Goal: Task Accomplishment & Management: Use online tool/utility

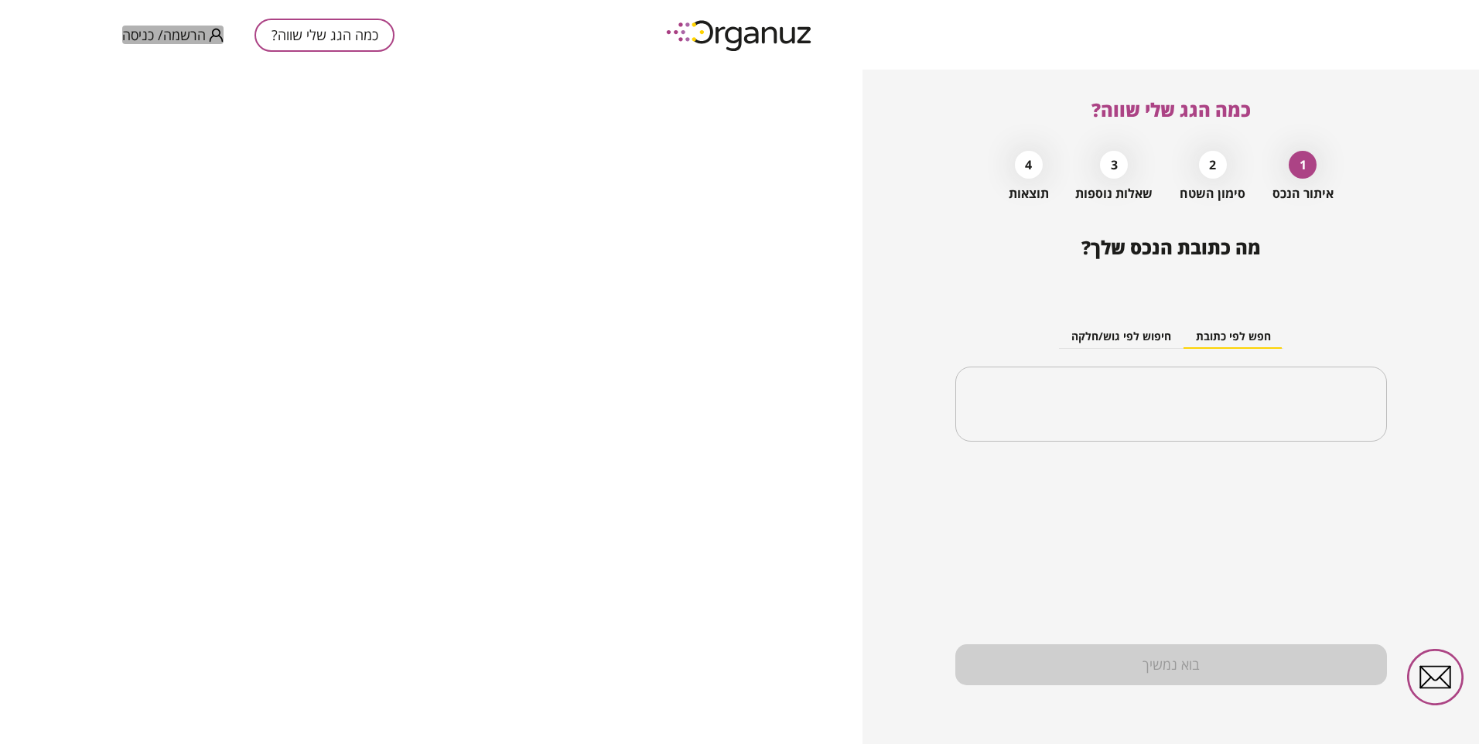
click at [169, 33] on span "הרשמה/ כניסה" at bounding box center [164, 34] width 84 height 15
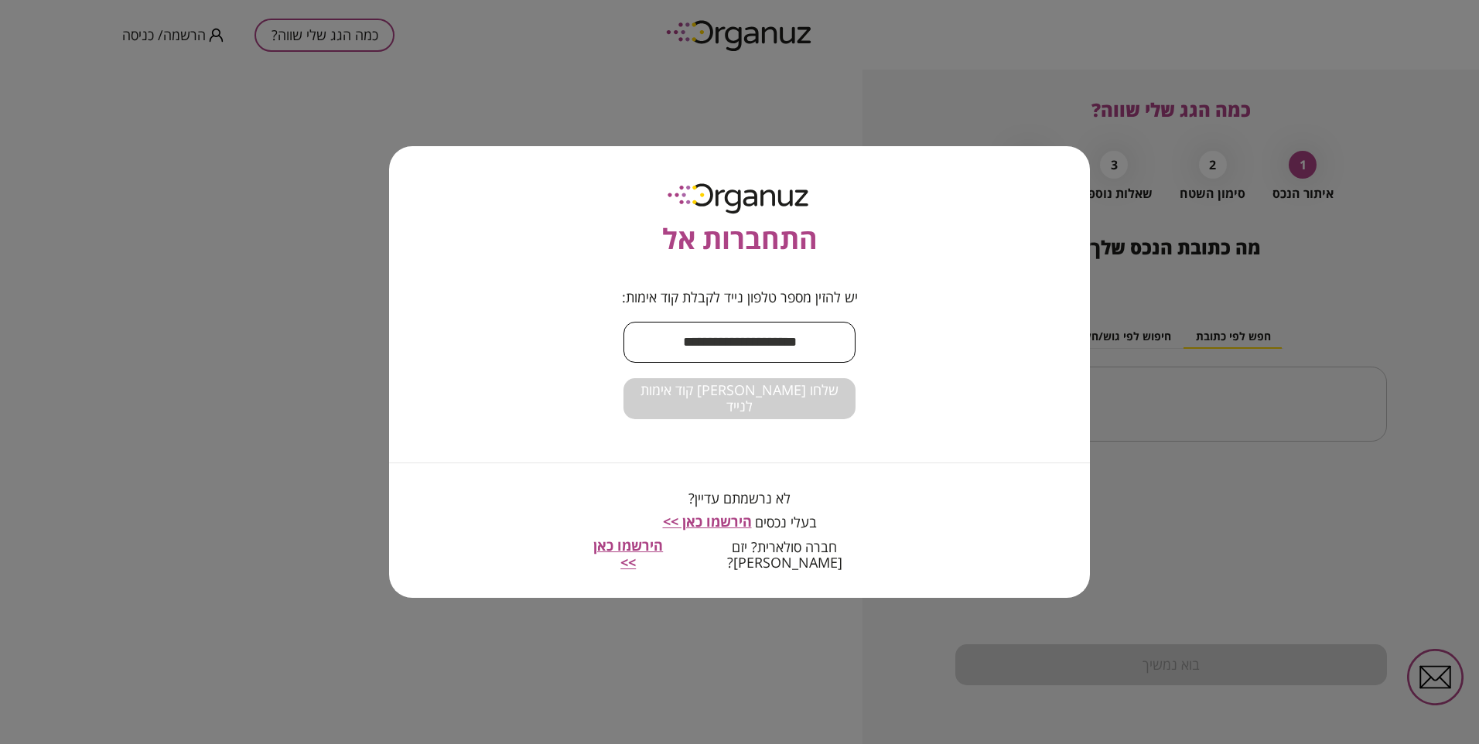
click at [754, 357] on input "text" at bounding box center [739, 342] width 232 height 46
type input "**********"
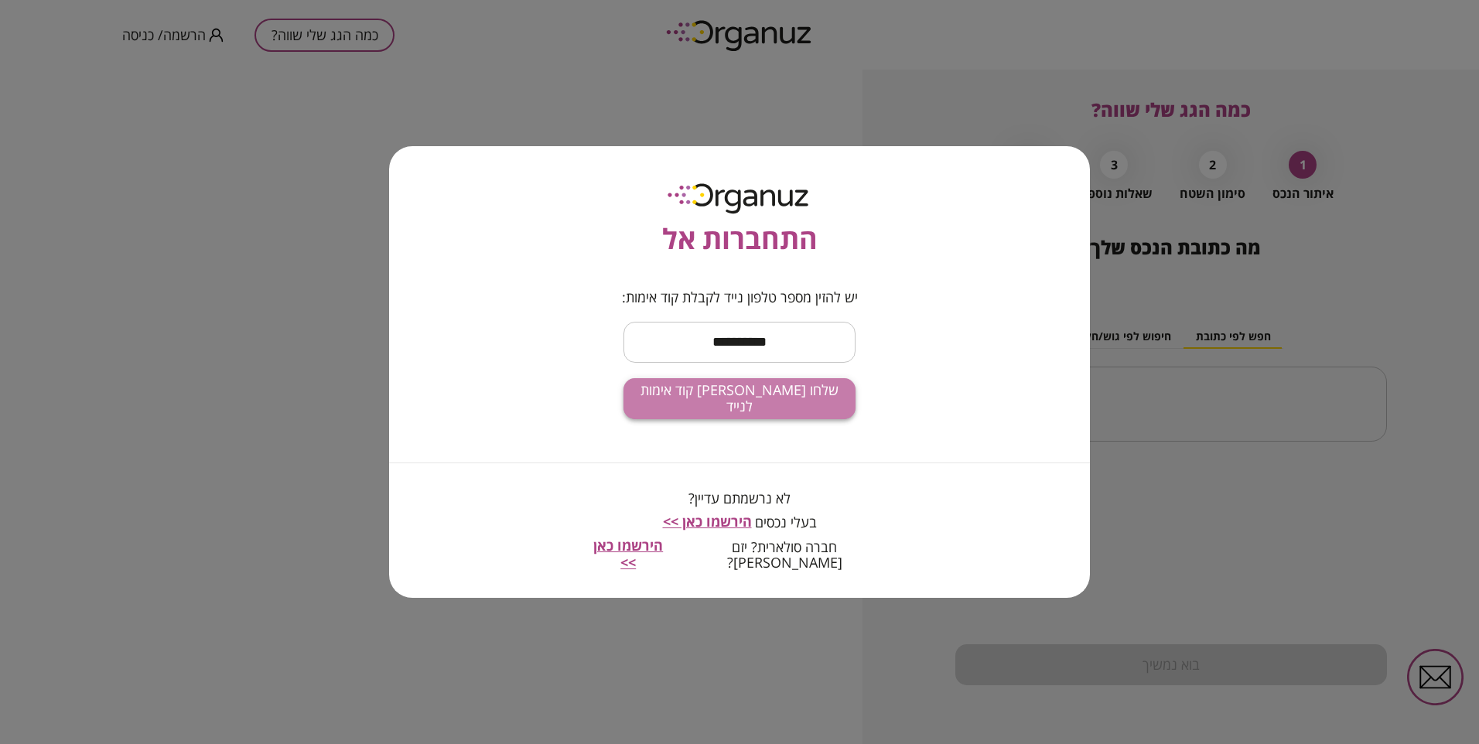
click at [749, 409] on span "שלחו [PERSON_NAME] קוד אימות לנייד" at bounding box center [739, 398] width 207 height 33
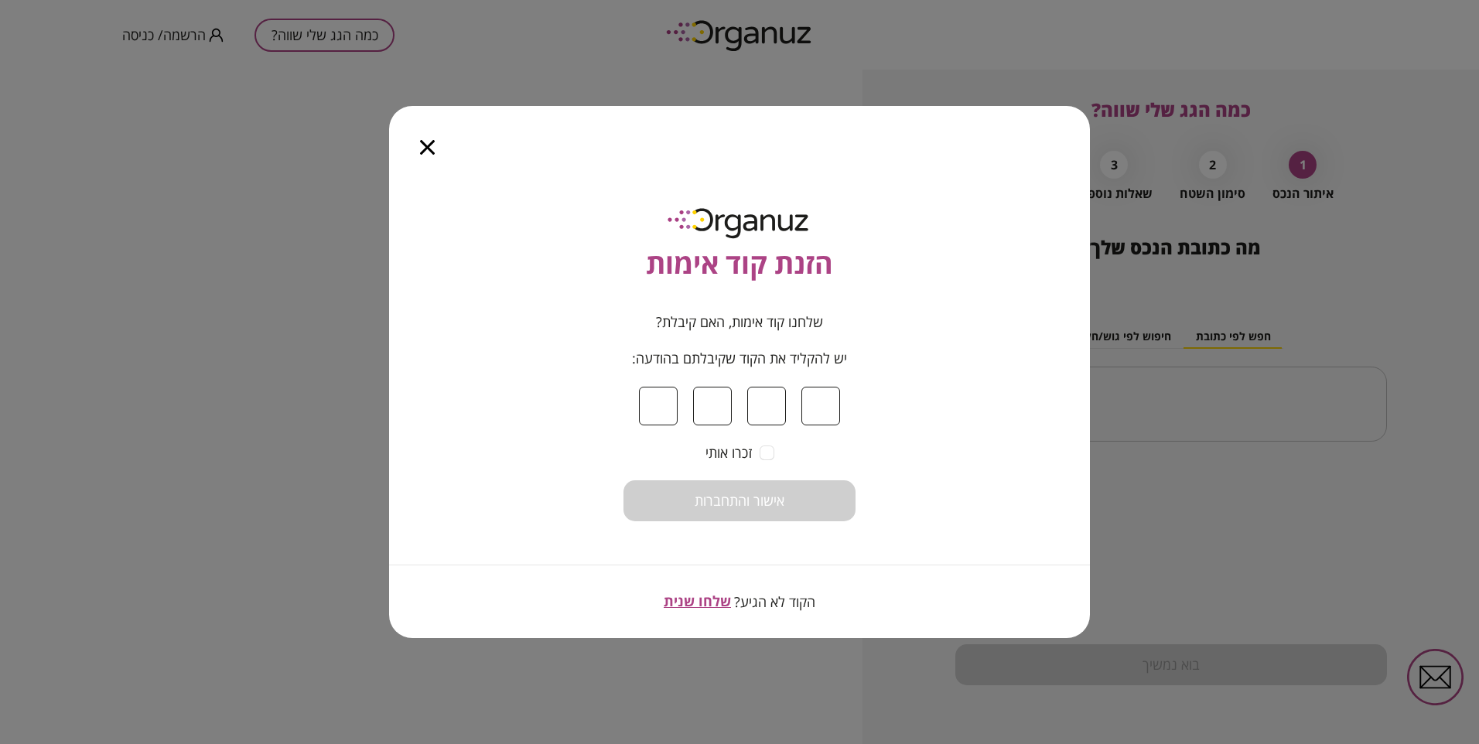
type input "*"
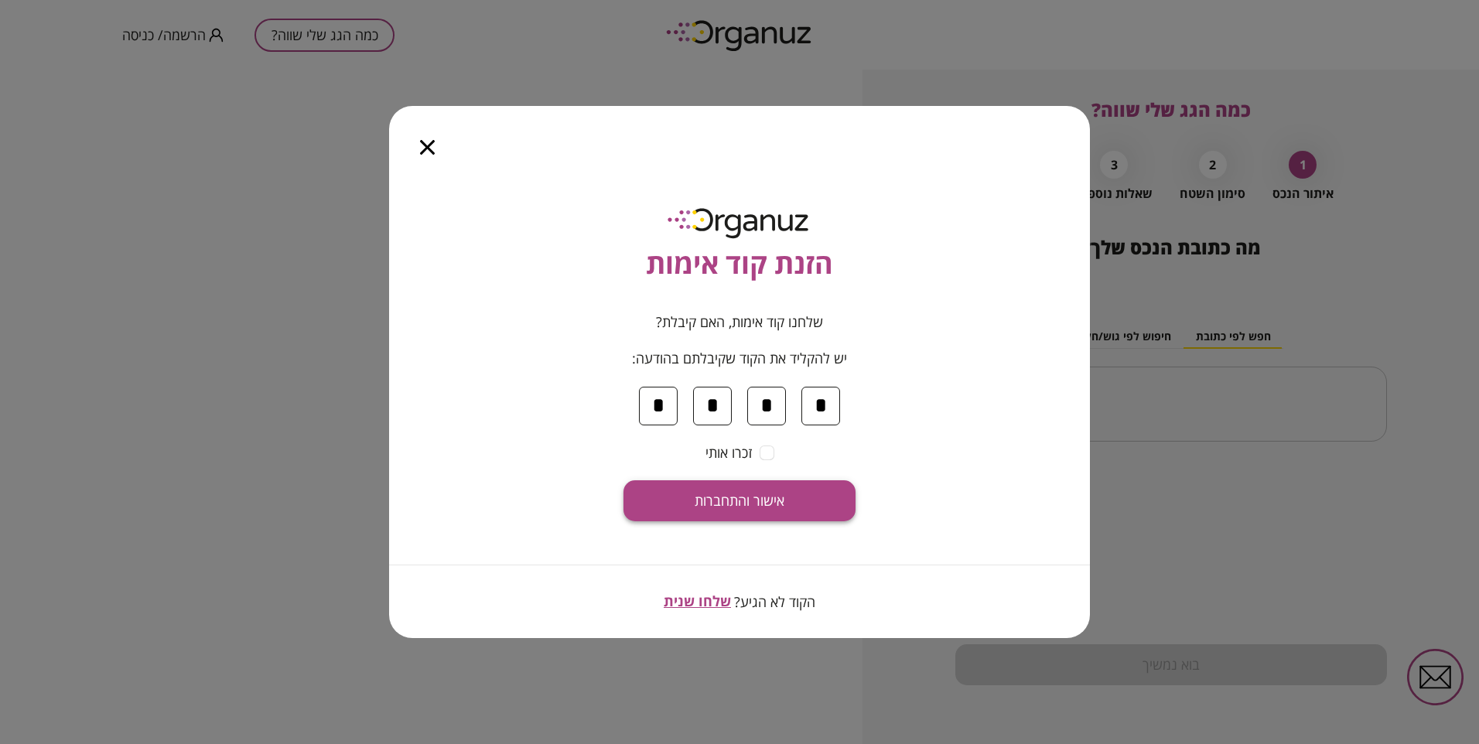
type input "*"
click at [712, 505] on span "אישור והתחברות" at bounding box center [740, 501] width 90 height 17
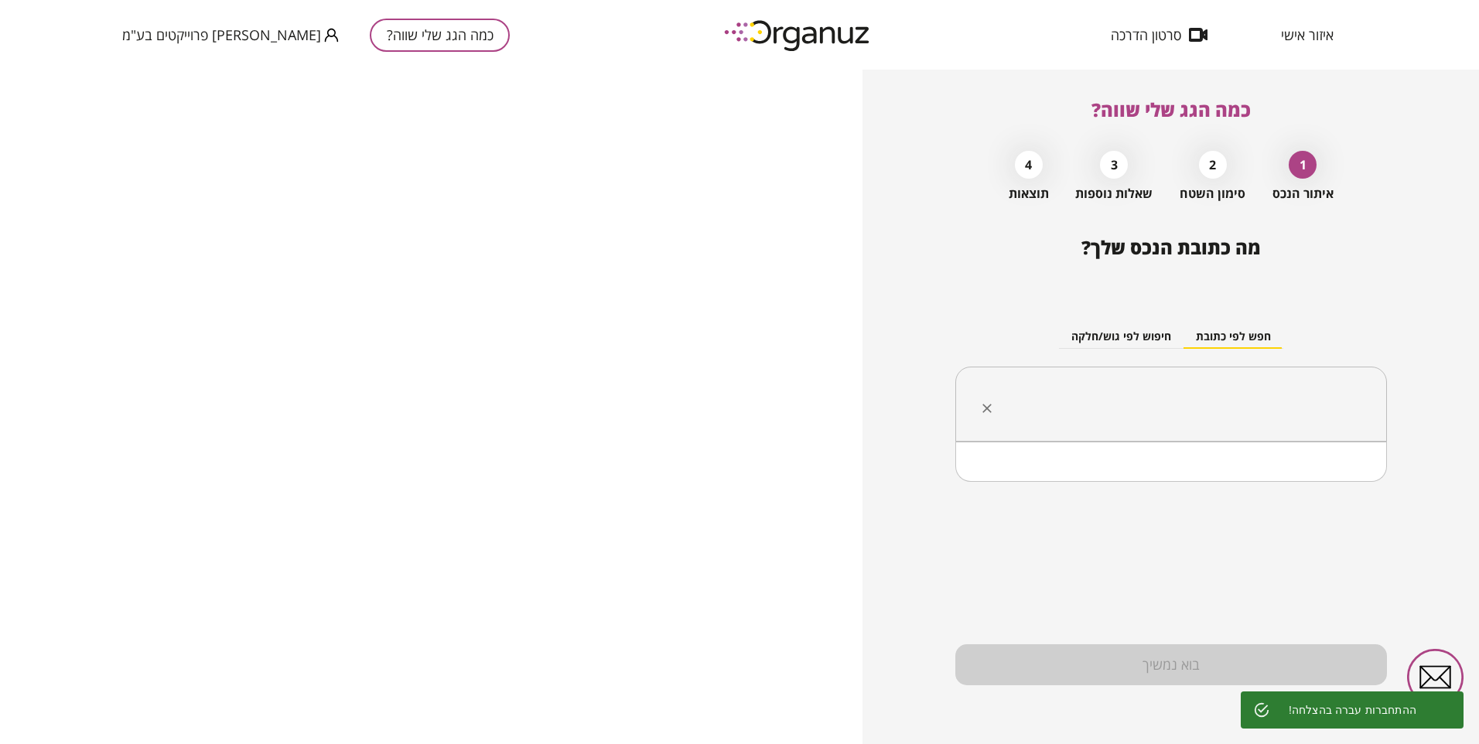
click at [1305, 411] on input "text" at bounding box center [1176, 404] width 383 height 39
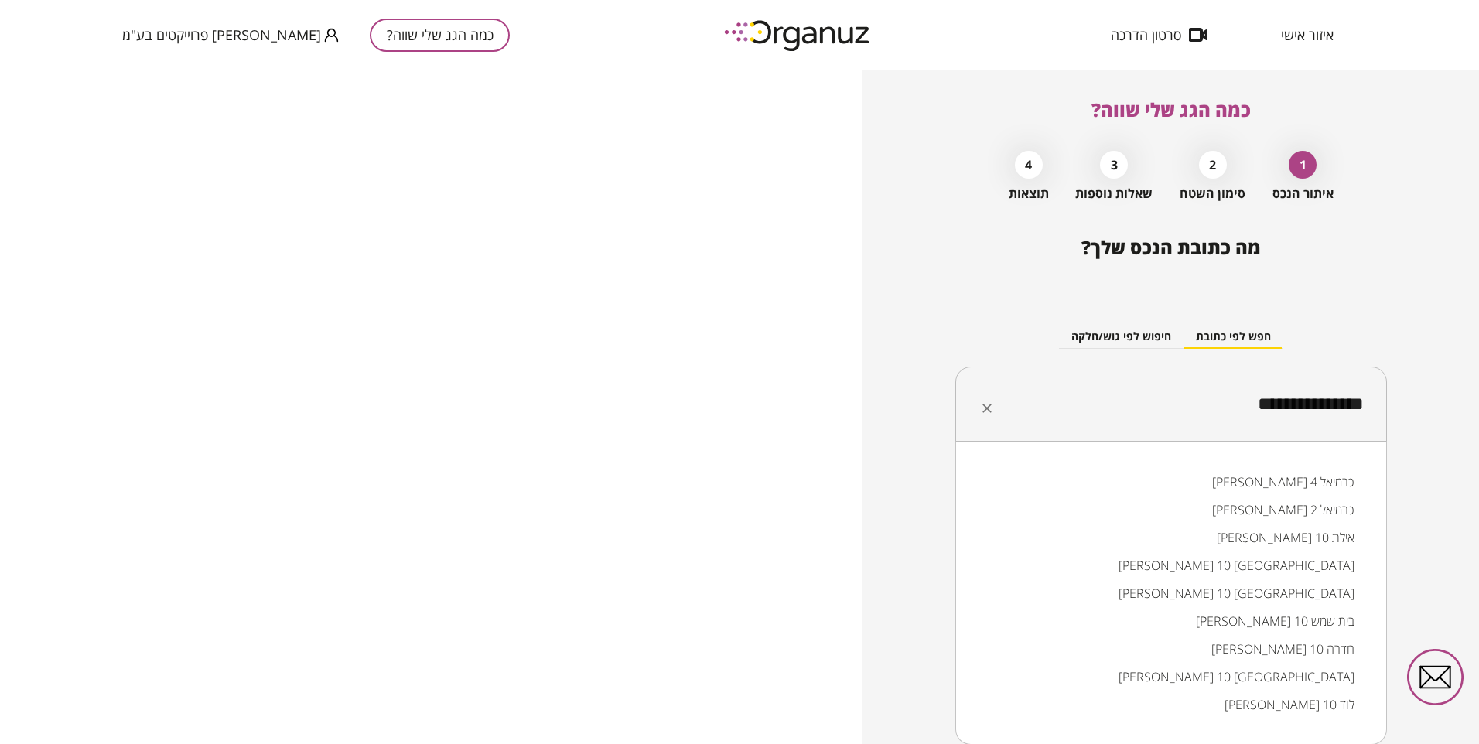
click at [1330, 484] on li "[PERSON_NAME] 4 כרמיאל" at bounding box center [1170, 482] width 391 height 28
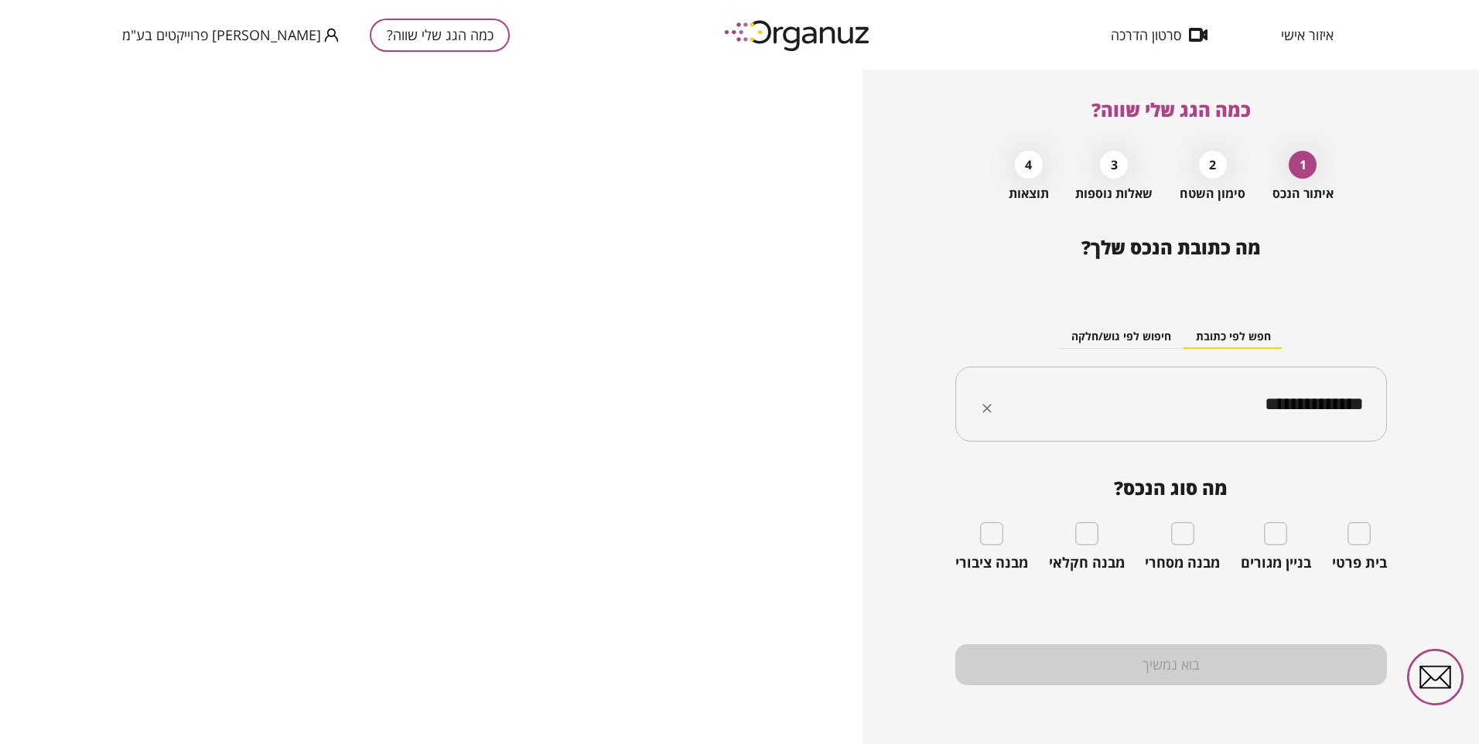
type input "**********"
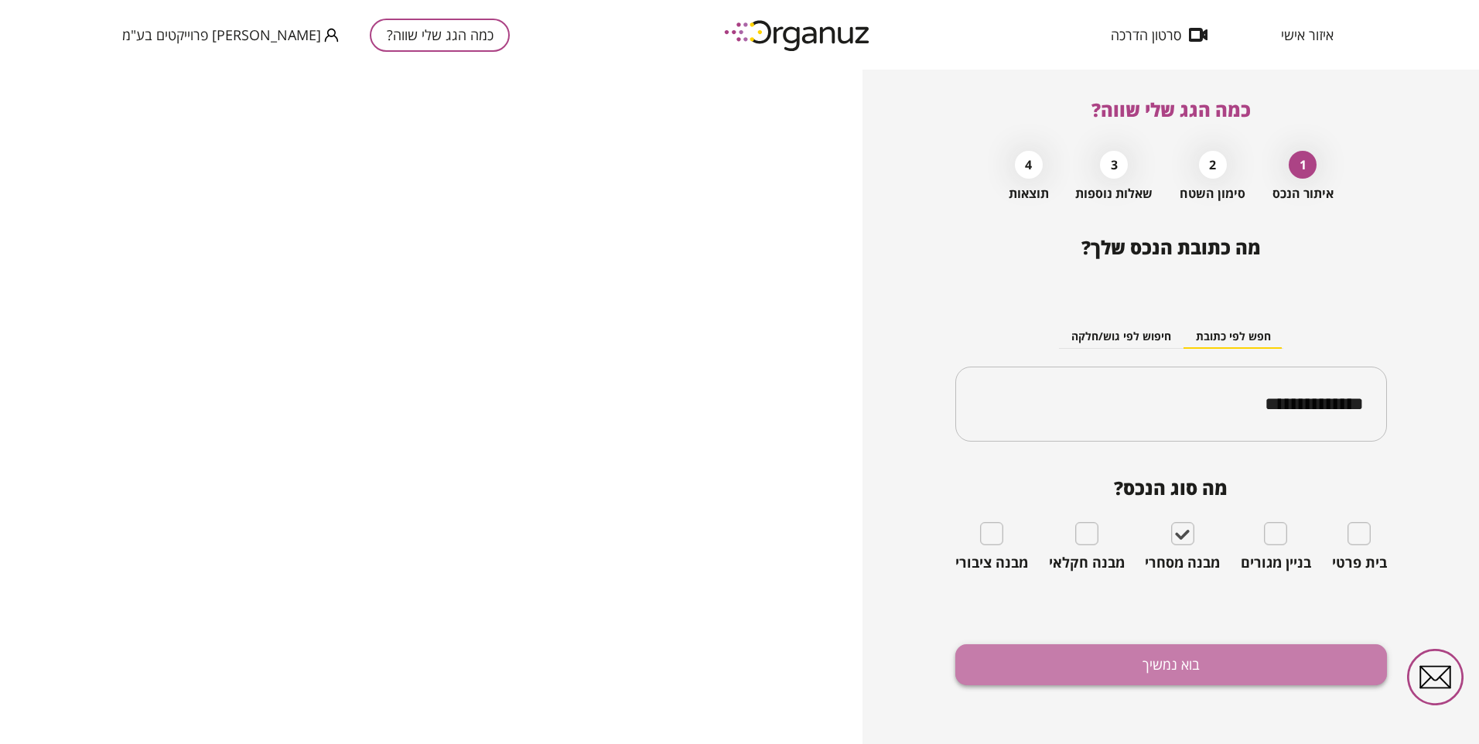
click at [1200, 659] on button "בוא נמשיך" at bounding box center [1171, 664] width 432 height 41
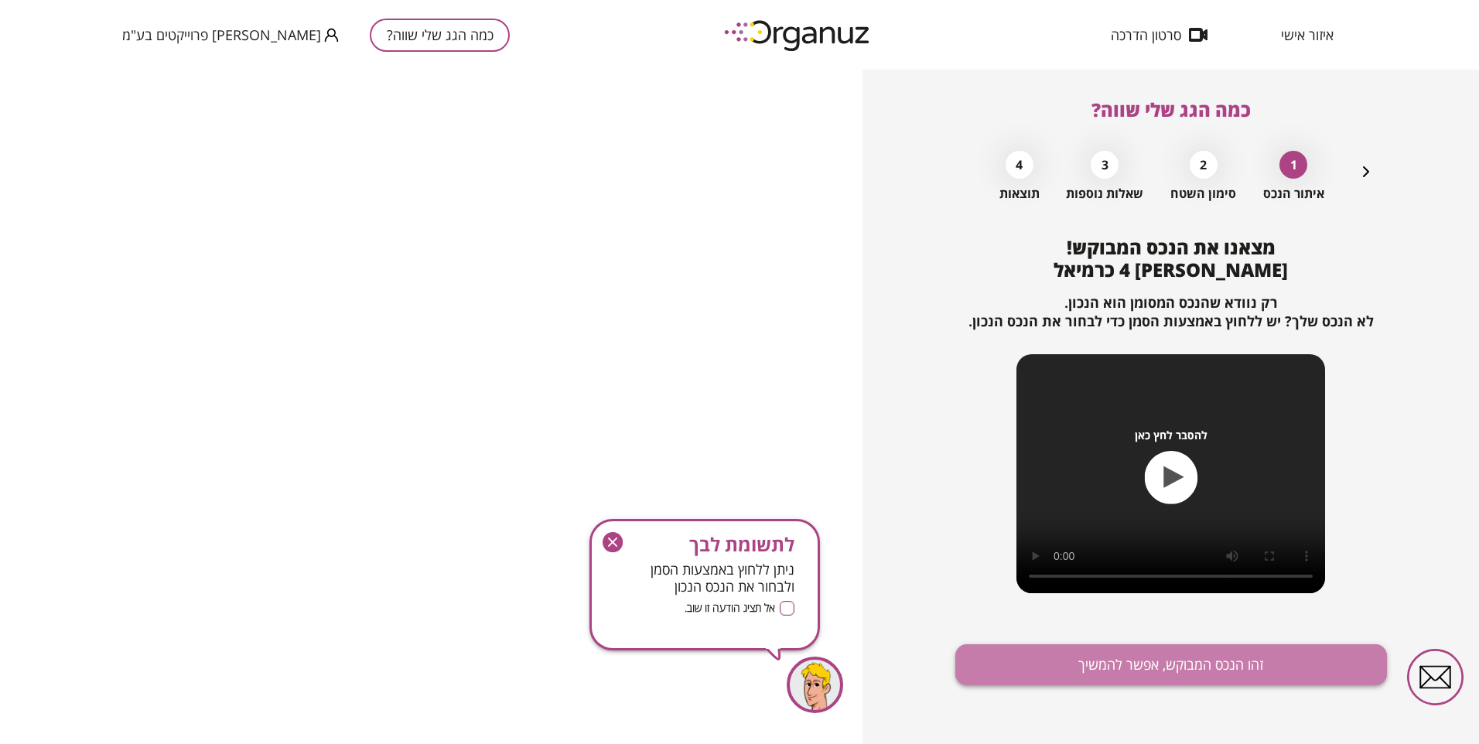
click at [1142, 664] on button "זהו הנכס המבוקש, אפשר להמשיך" at bounding box center [1171, 664] width 432 height 41
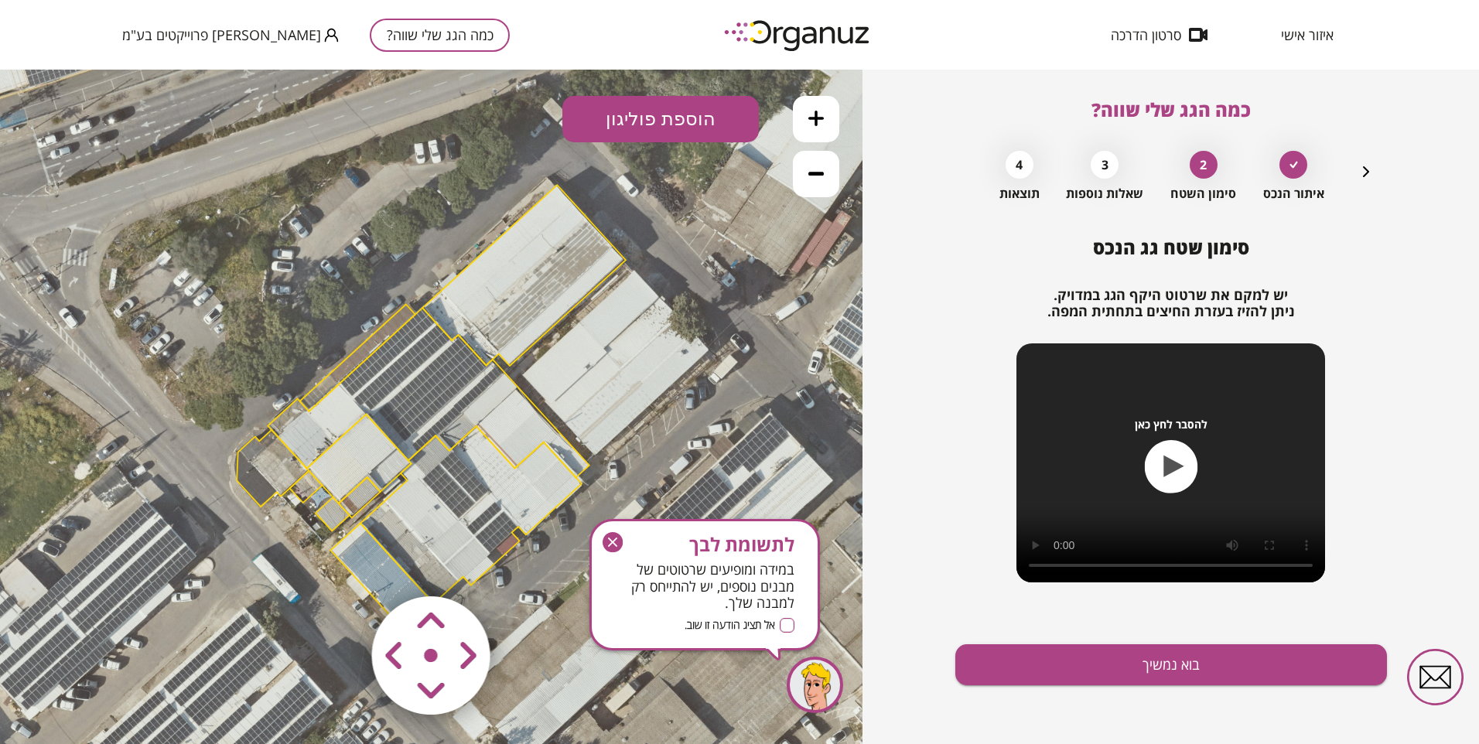
click at [339, 564] on area at bounding box center [339, 564] width 0 height 0
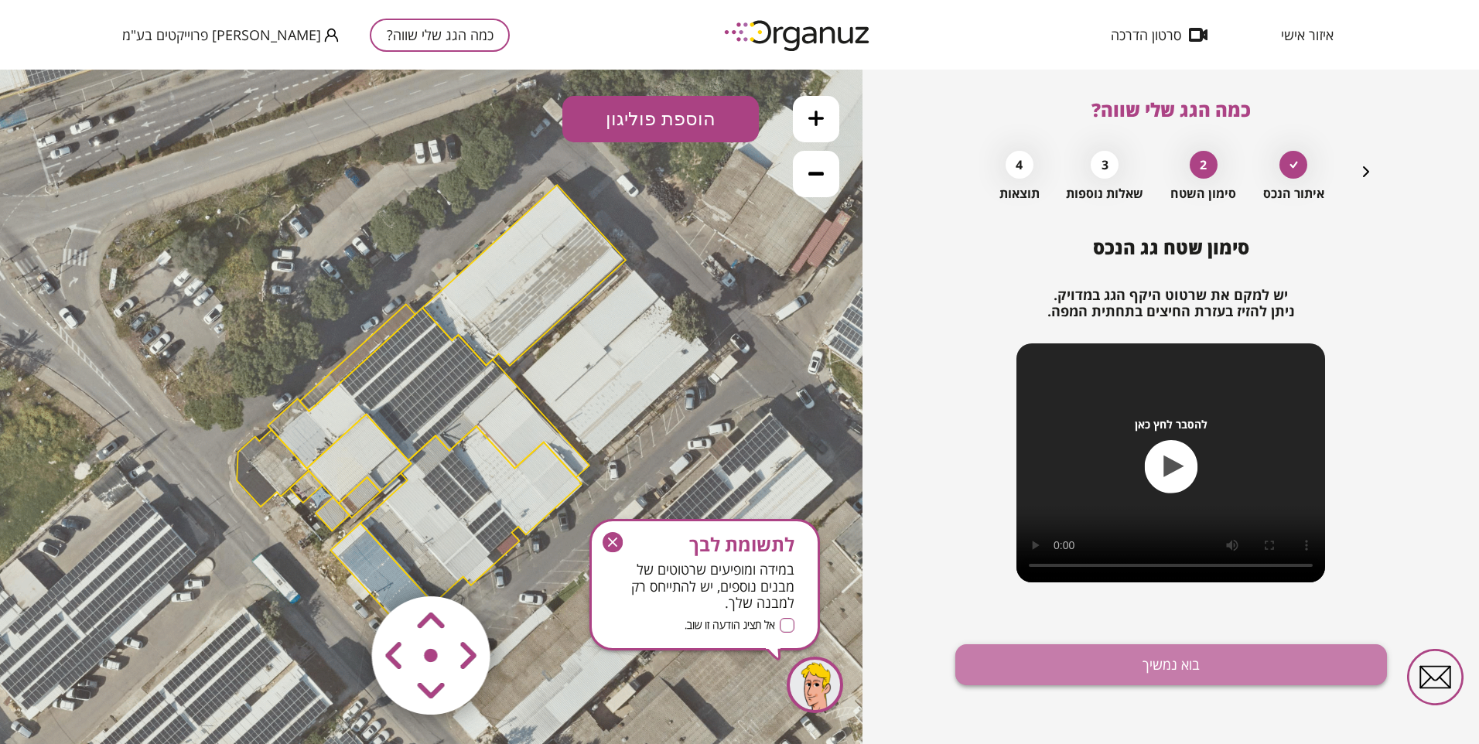
click at [1094, 660] on button "בוא נמשיך" at bounding box center [1171, 664] width 432 height 41
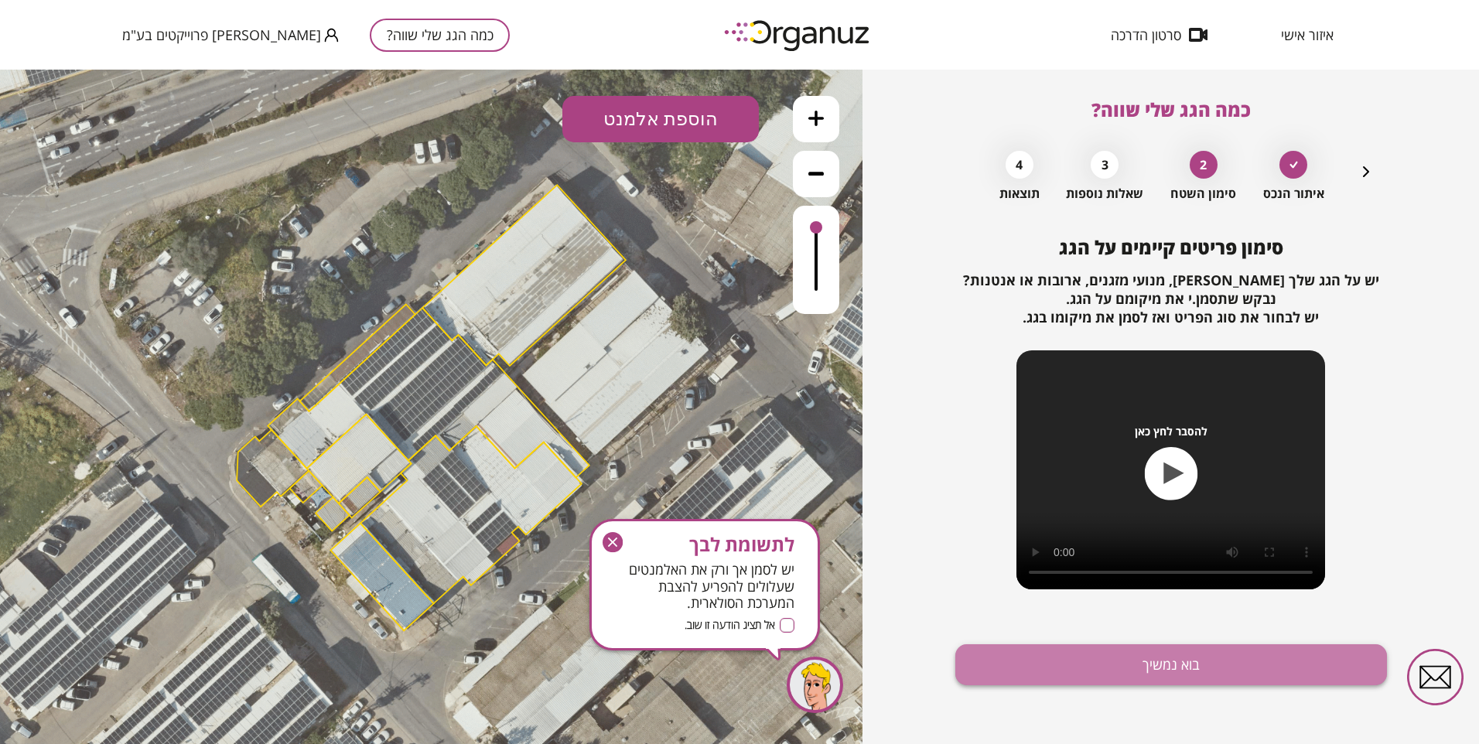
click at [1095, 660] on button "בוא נמשיך" at bounding box center [1171, 664] width 432 height 41
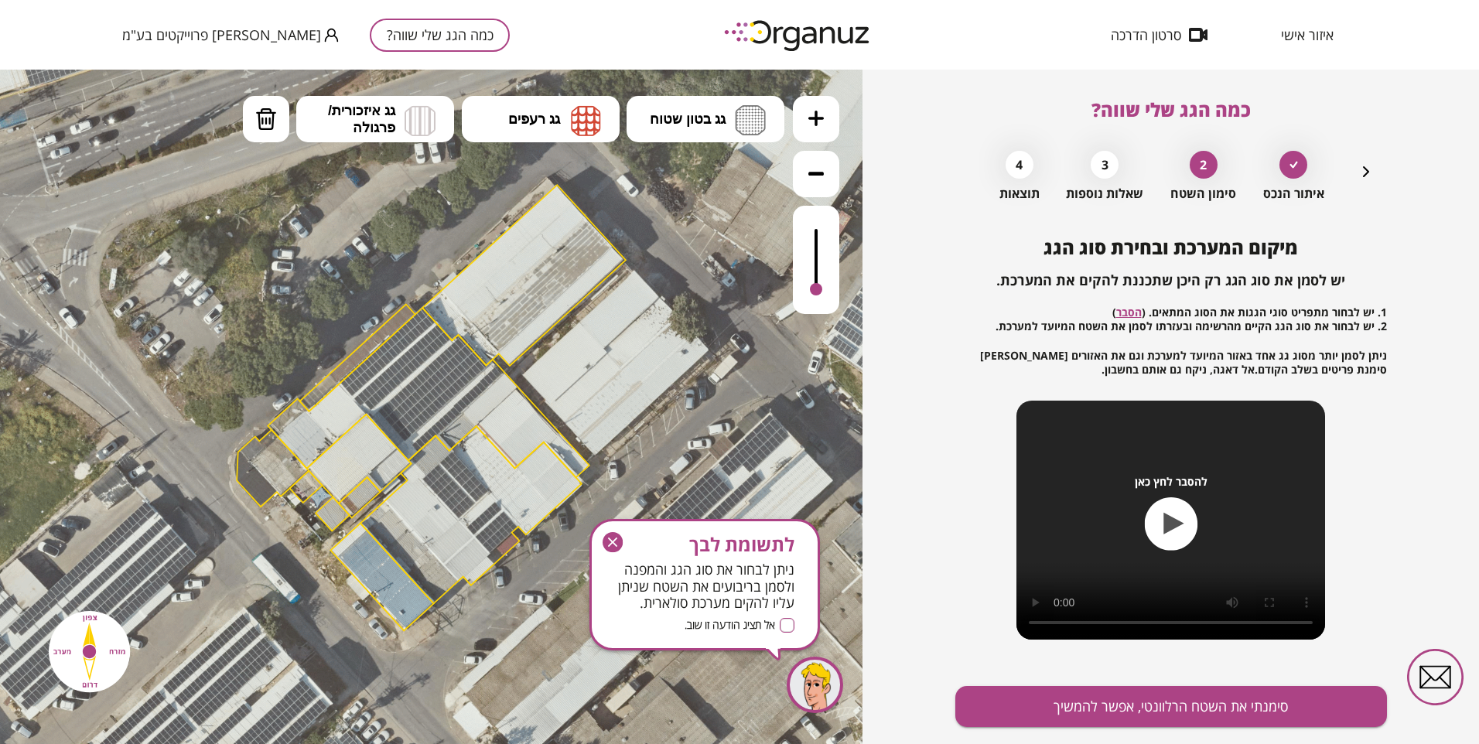
drag, startPoint x: 814, startPoint y: 228, endPoint x: 847, endPoint y: 197, distance: 45.4
click at [847, 197] on div ".st0 { fill: #FFFFFF; } 10" at bounding box center [431, 407] width 862 height 674
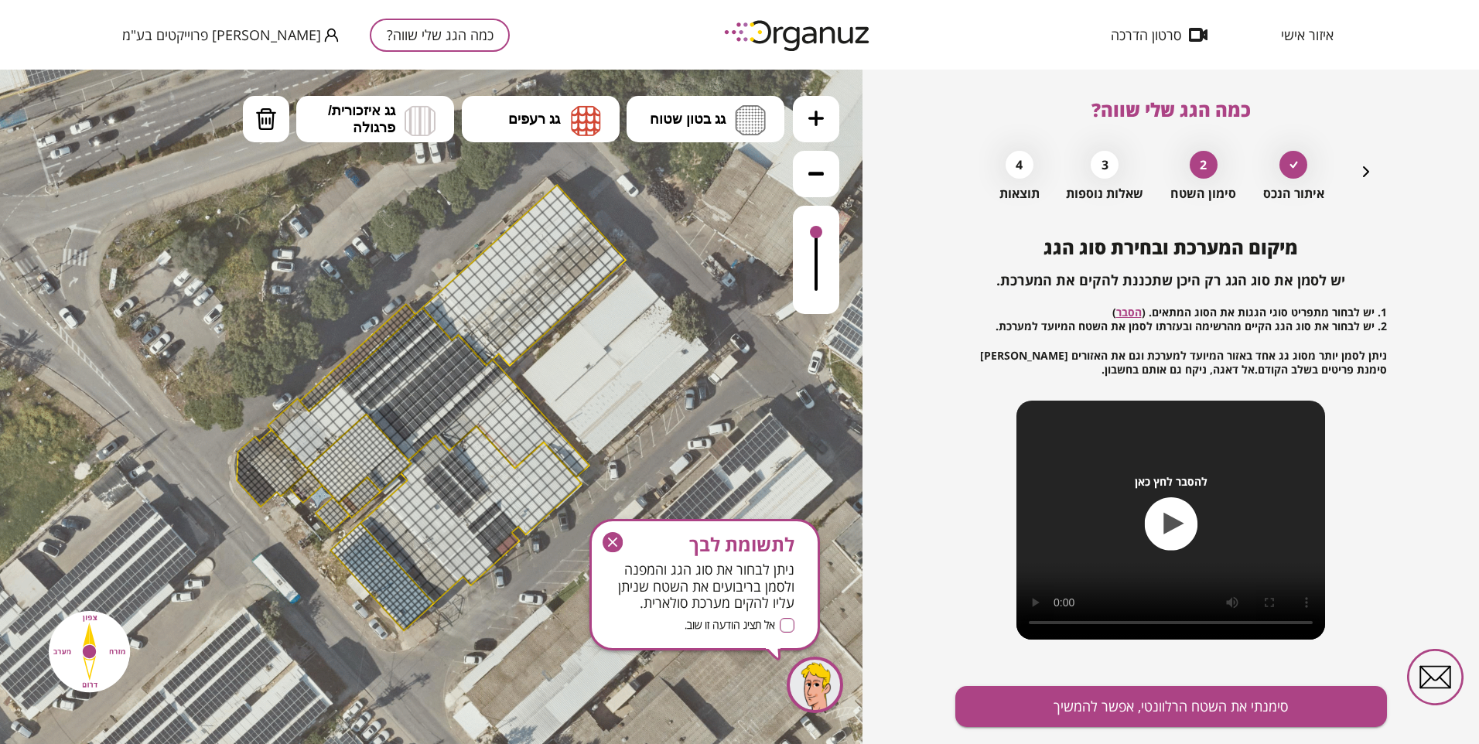
click at [812, 234] on div at bounding box center [816, 260] width 46 height 108
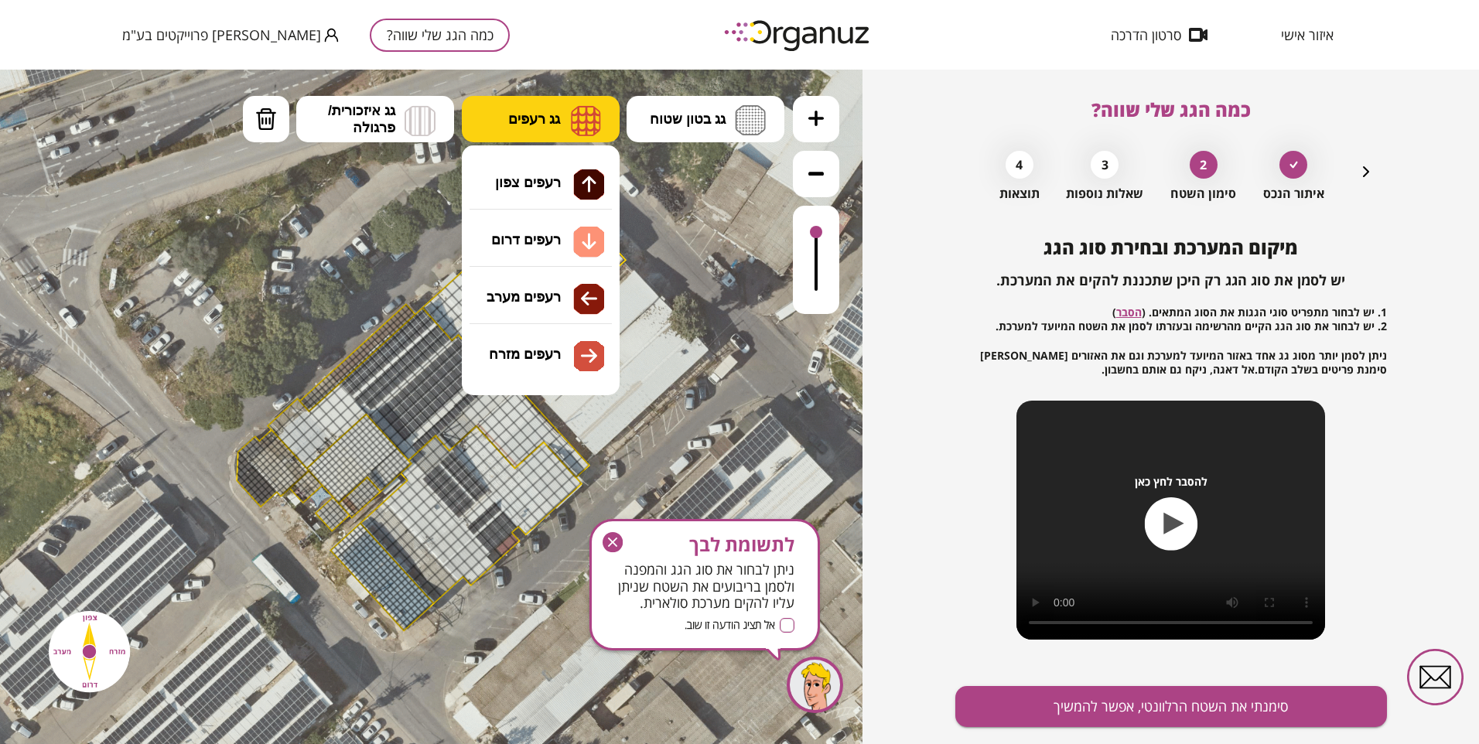
click at [576, 118] on img at bounding box center [586, 120] width 30 height 31
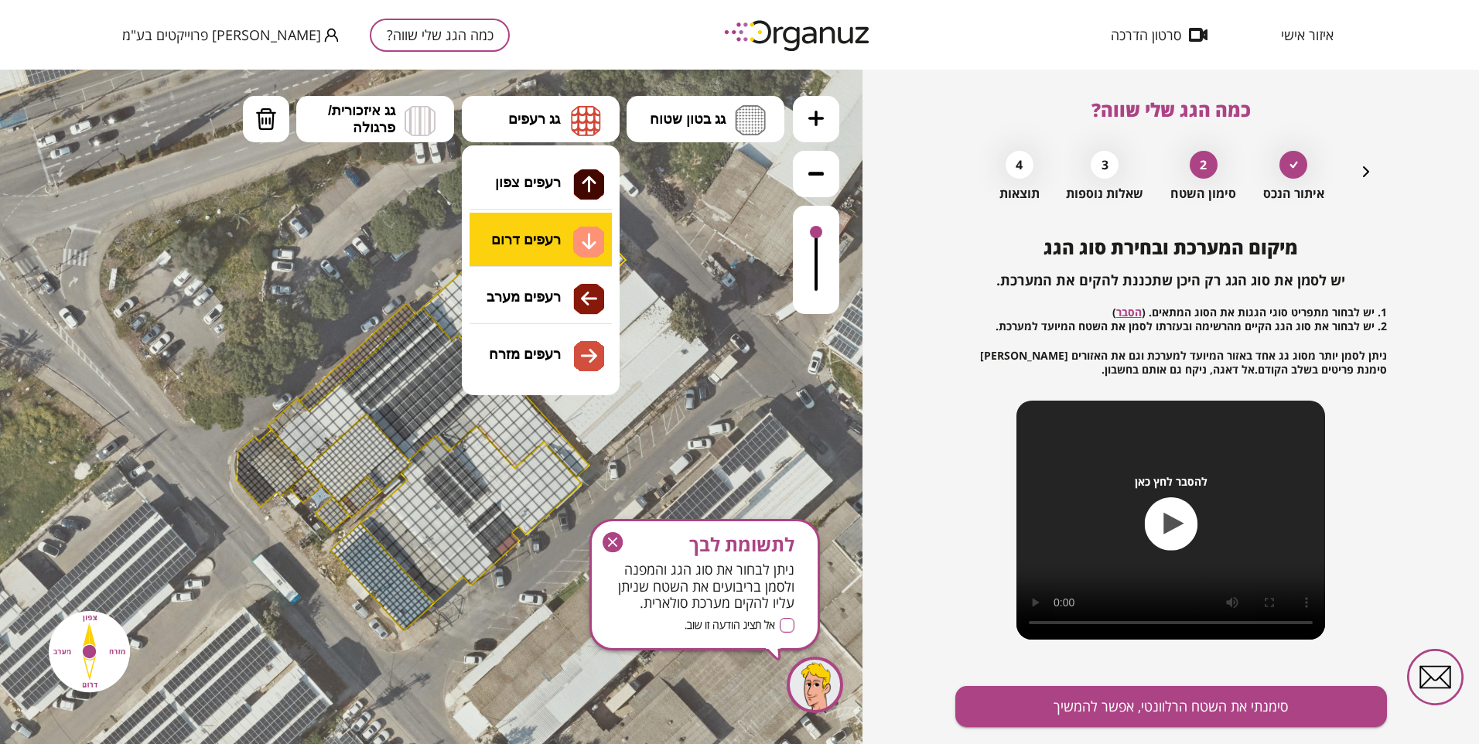
click at [565, 239] on div ".st0 { fill: #FFFFFF; } 10" at bounding box center [431, 407] width 862 height 674
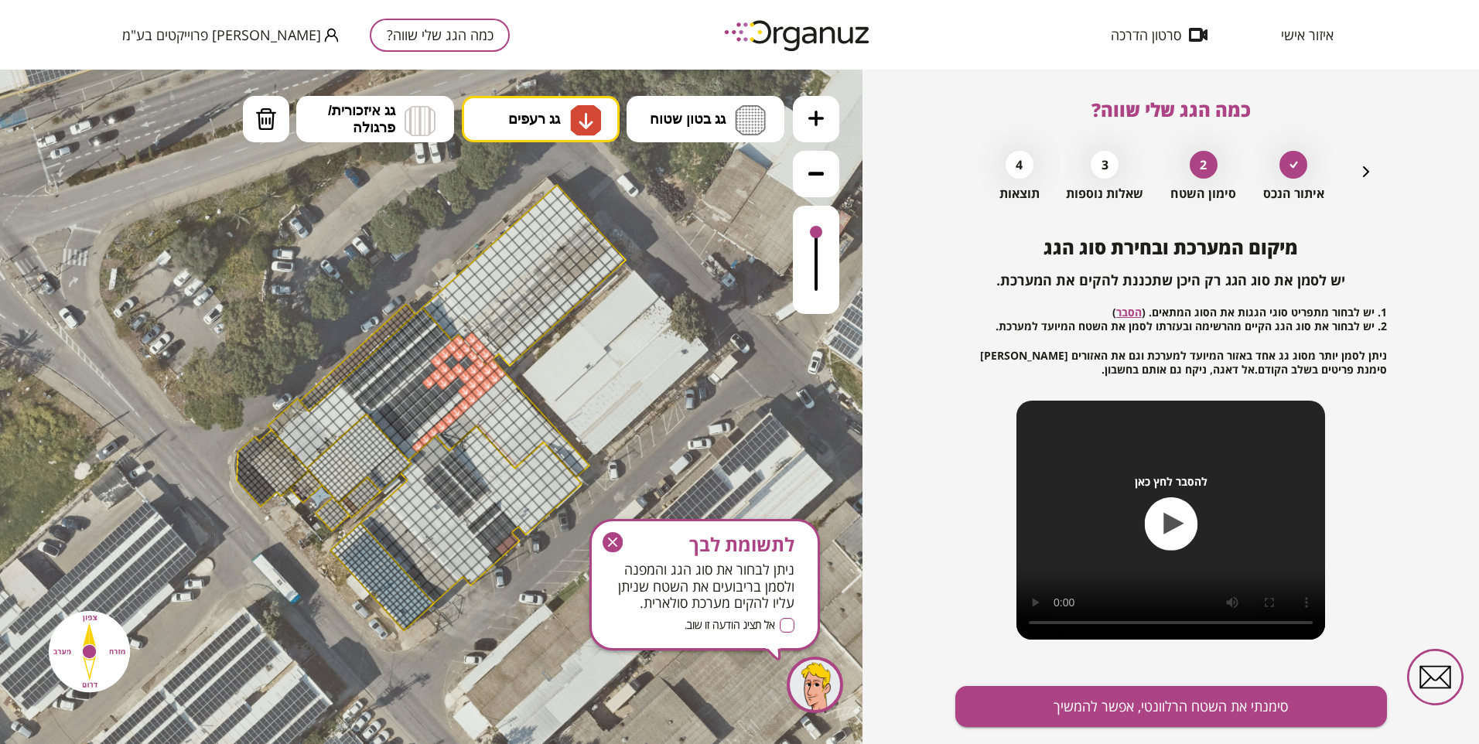
drag, startPoint x: 415, startPoint y: 449, endPoint x: 484, endPoint y: 357, distance: 115.4
drag, startPoint x: 466, startPoint y: 359, endPoint x: 407, endPoint y: 430, distance: 92.8
drag, startPoint x: 409, startPoint y: 454, endPoint x: 381, endPoint y: 417, distance: 46.9
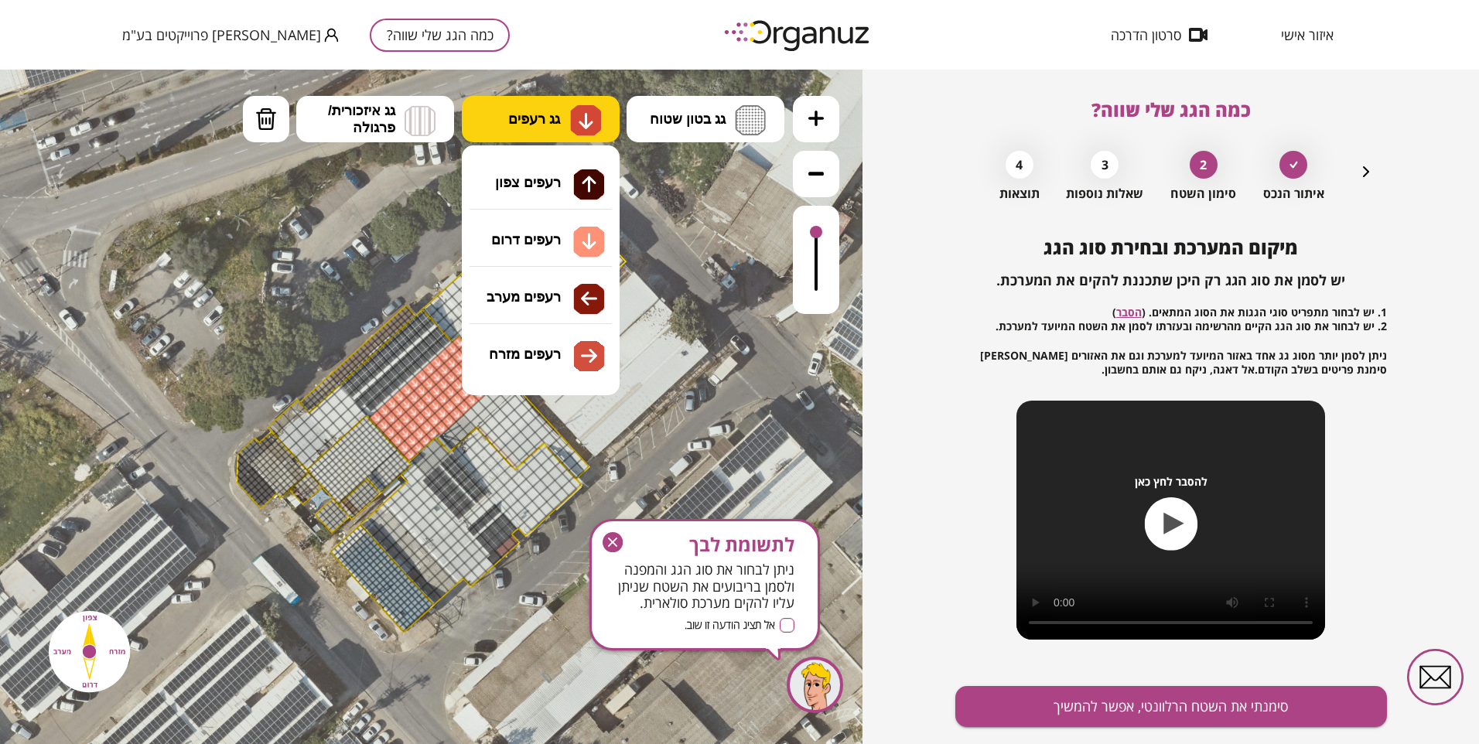
click at [543, 109] on button "גג רעפים" at bounding box center [541, 119] width 158 height 46
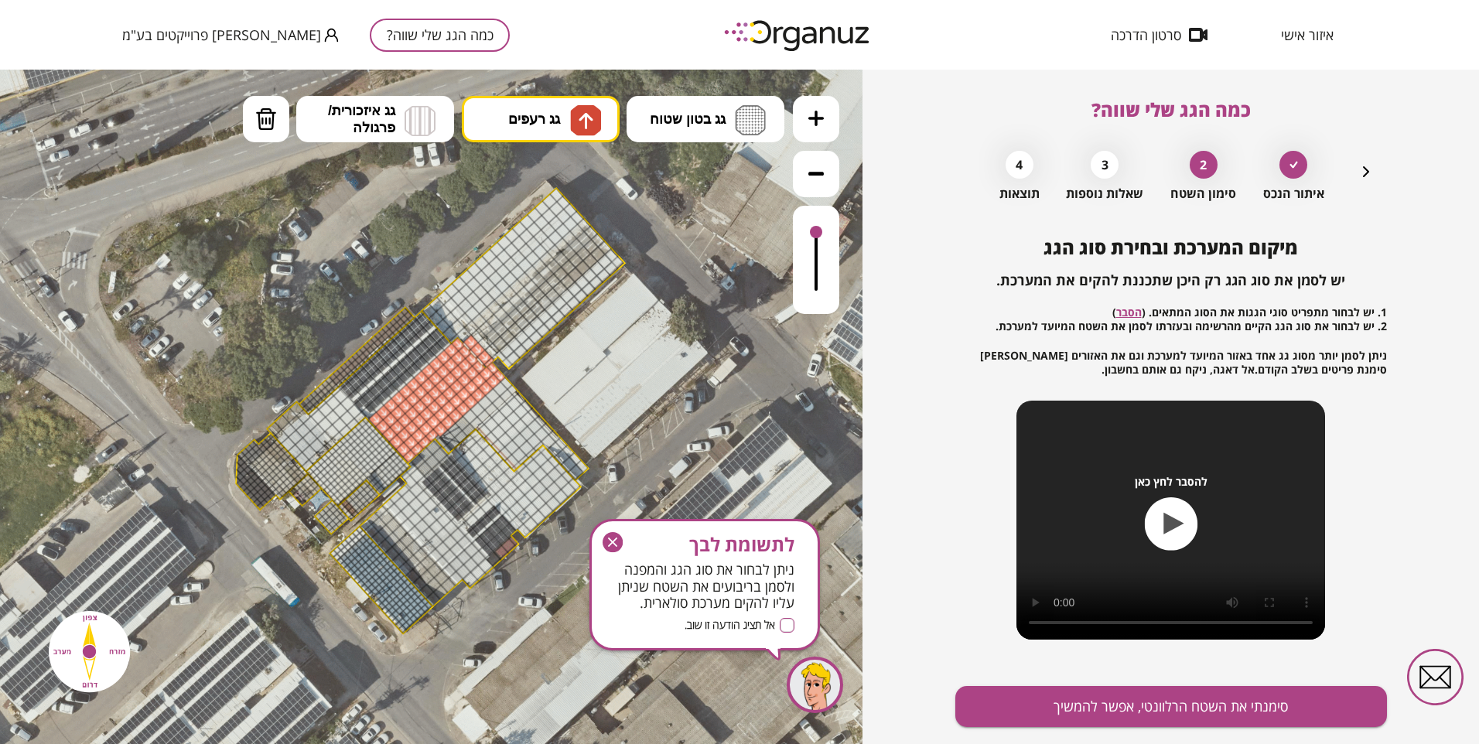
click at [552, 181] on div ".st0 { fill: #FFFFFF; } 10" at bounding box center [431, 407] width 862 height 674
drag, startPoint x: 347, startPoint y: 388, endPoint x: 401, endPoint y: 376, distance: 55.4
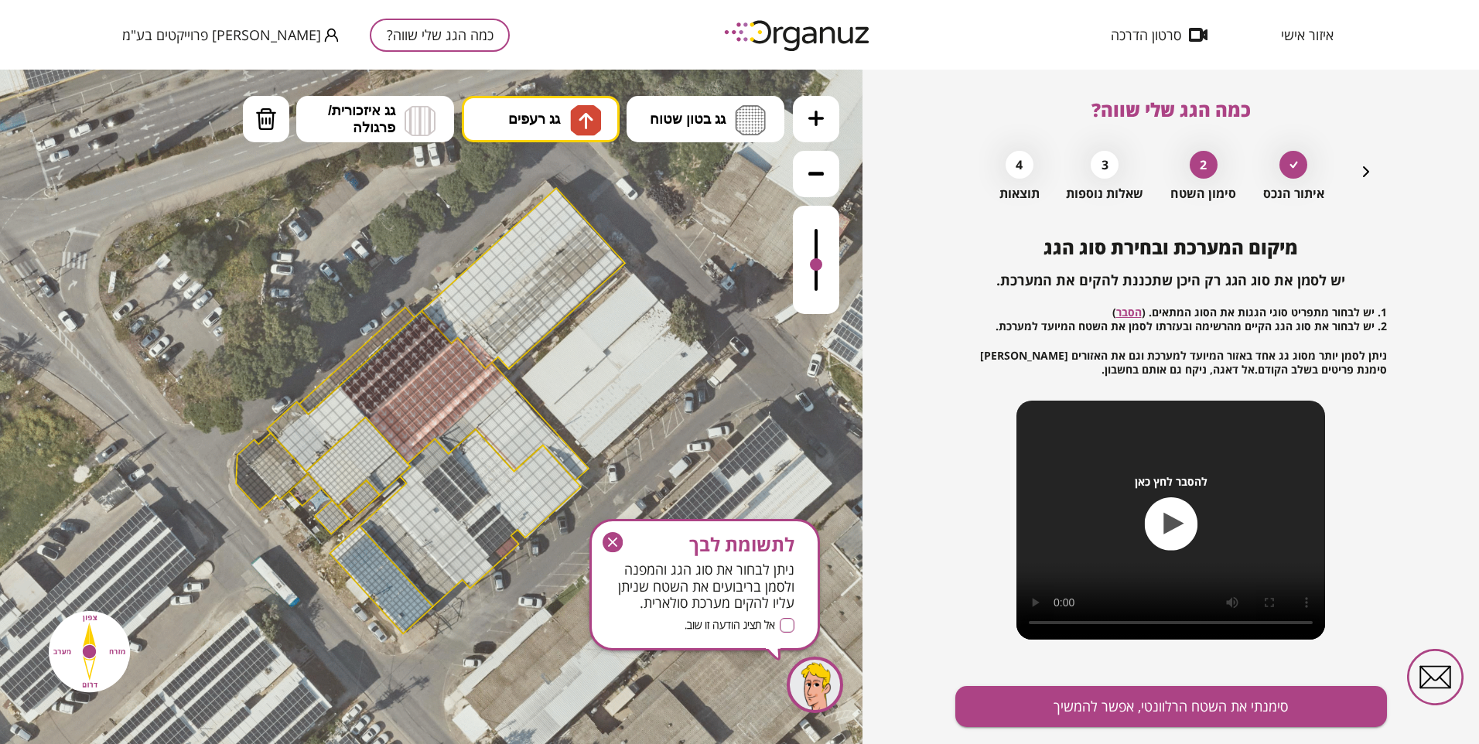
drag, startPoint x: 823, startPoint y: 224, endPoint x: 822, endPoint y: 251, distance: 27.9
click at [836, 264] on div at bounding box center [816, 260] width 46 height 108
click at [243, 118] on button "מחיקה" at bounding box center [266, 119] width 46 height 46
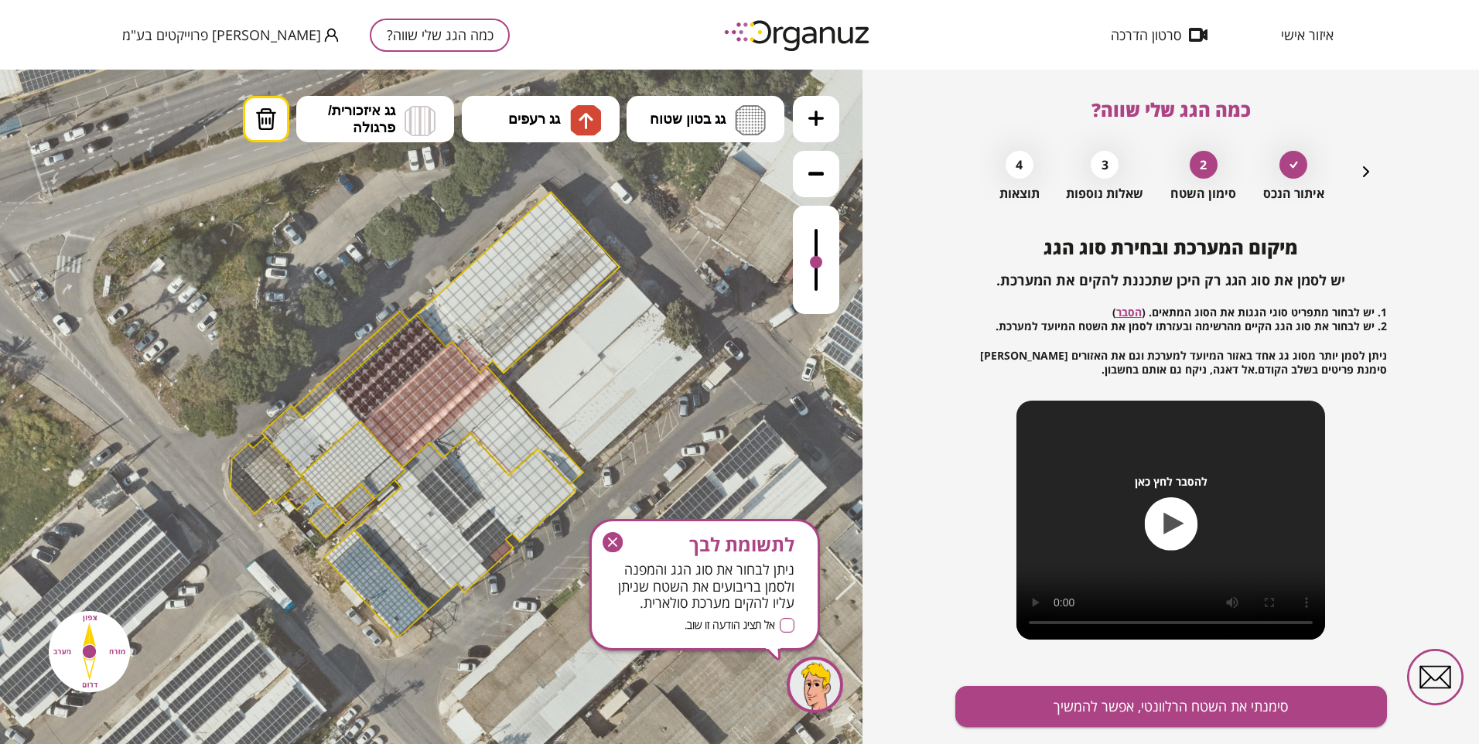
click at [436, 331] on div at bounding box center [436, 330] width 15 height 15
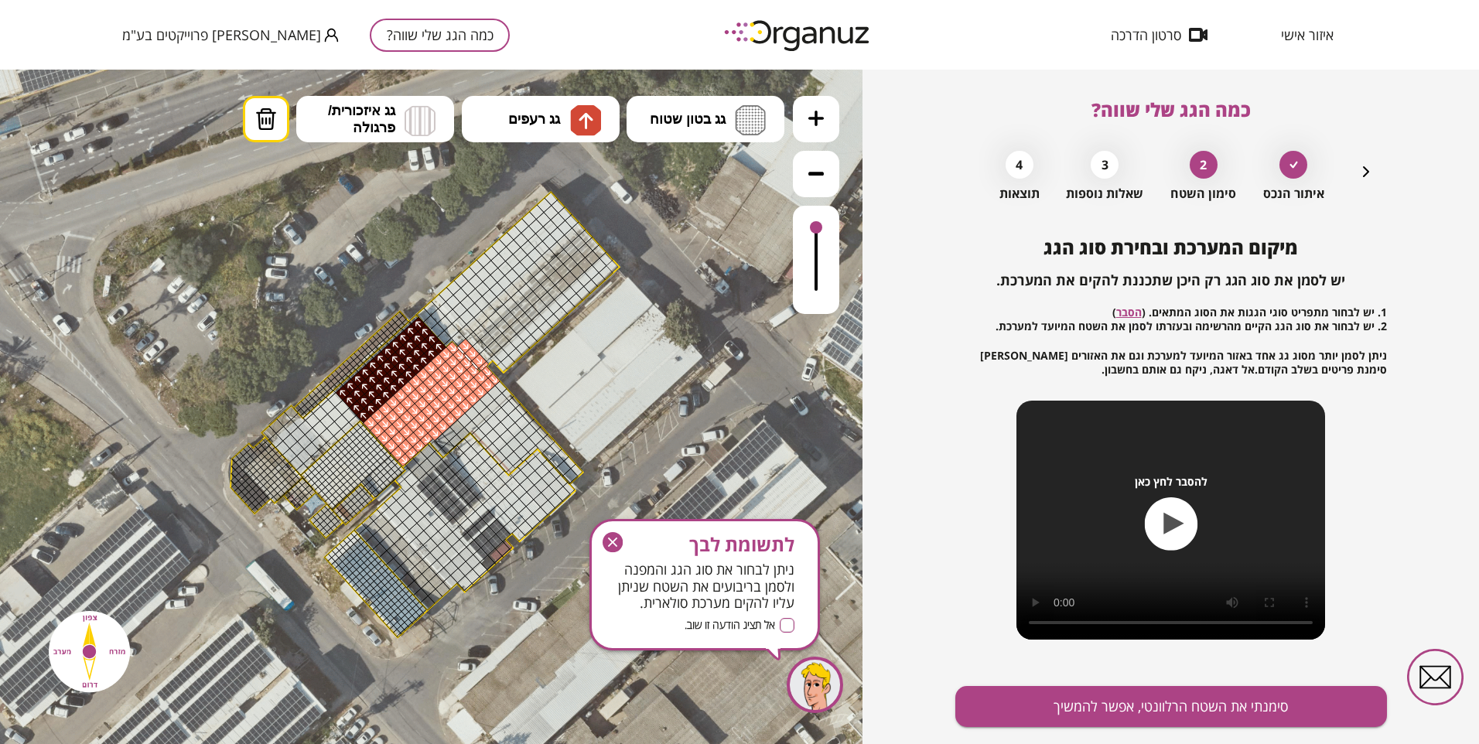
drag, startPoint x: 822, startPoint y: 261, endPoint x: 828, endPoint y: 223, distance: 38.3
click at [828, 223] on div at bounding box center [816, 260] width 46 height 108
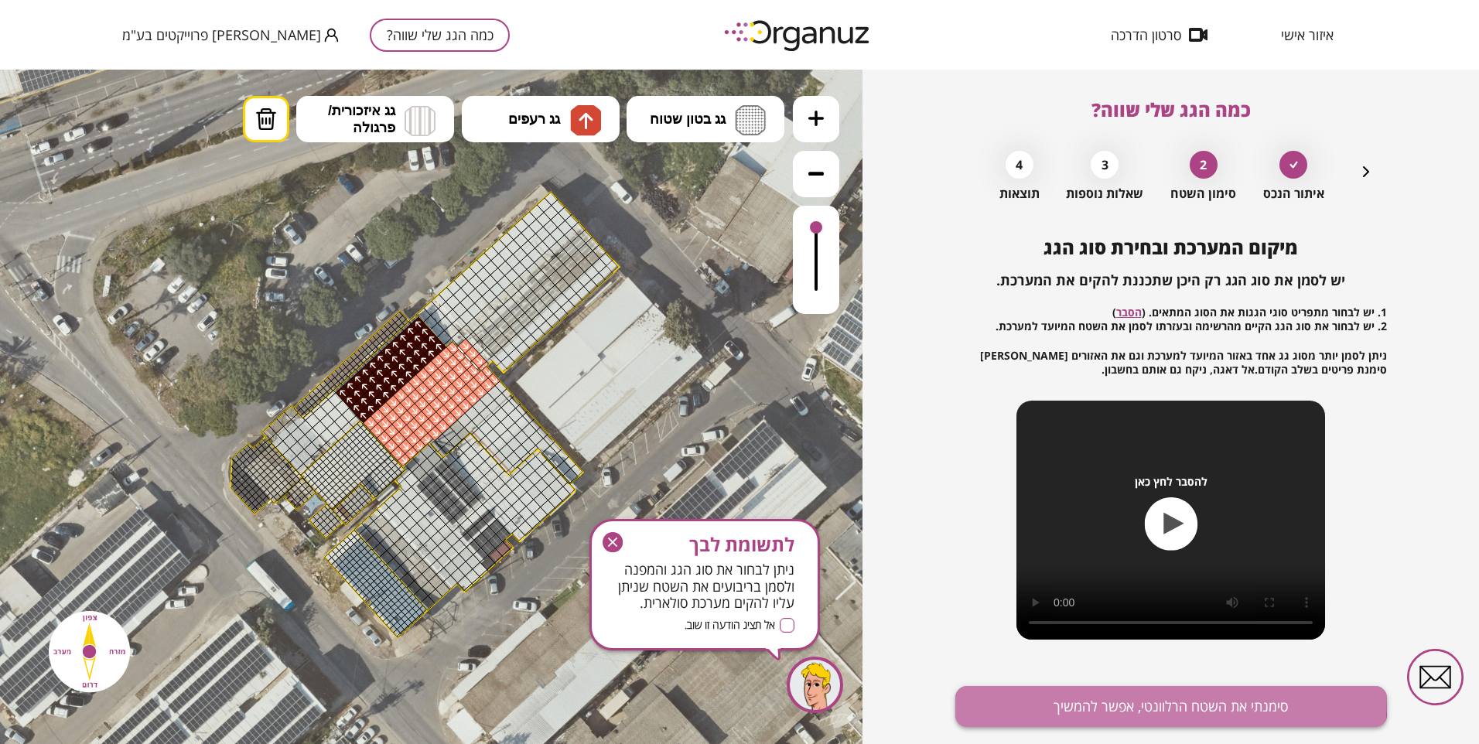
click at [1047, 696] on button "סימנתי את השטח הרלוונטי, אפשר להמשיך" at bounding box center [1171, 706] width 432 height 41
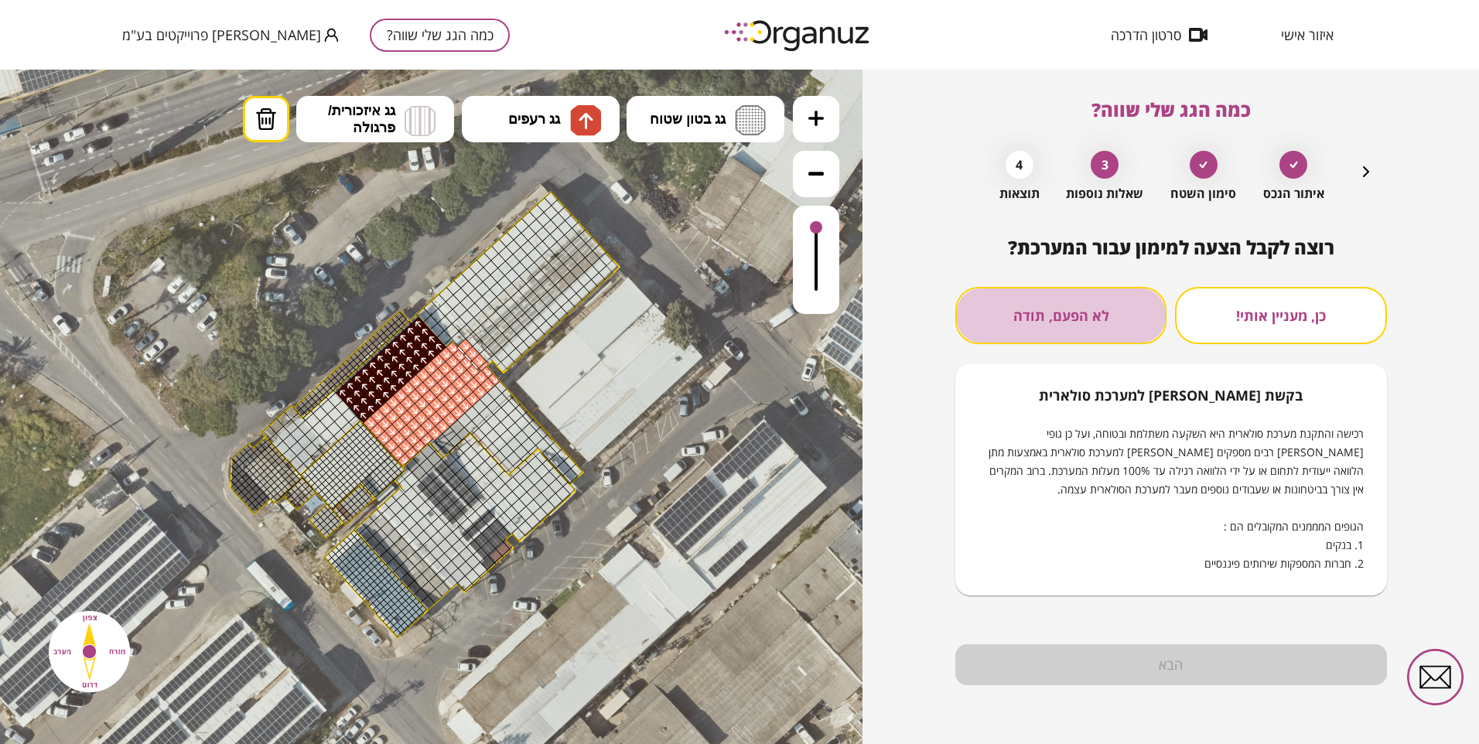
click at [1037, 313] on button "לא הפעם, תודה" at bounding box center [1060, 315] width 211 height 57
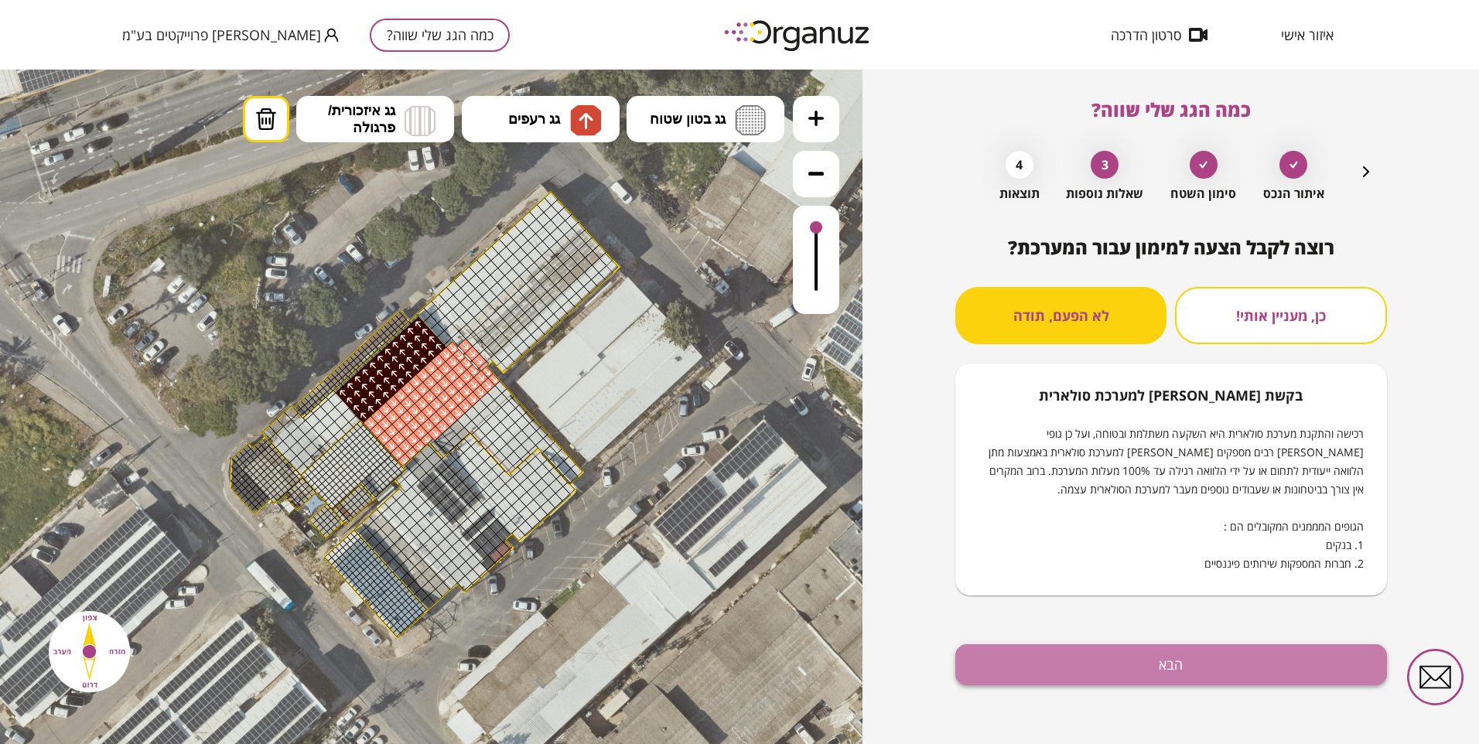
click at [1097, 656] on button "הבא" at bounding box center [1171, 664] width 432 height 41
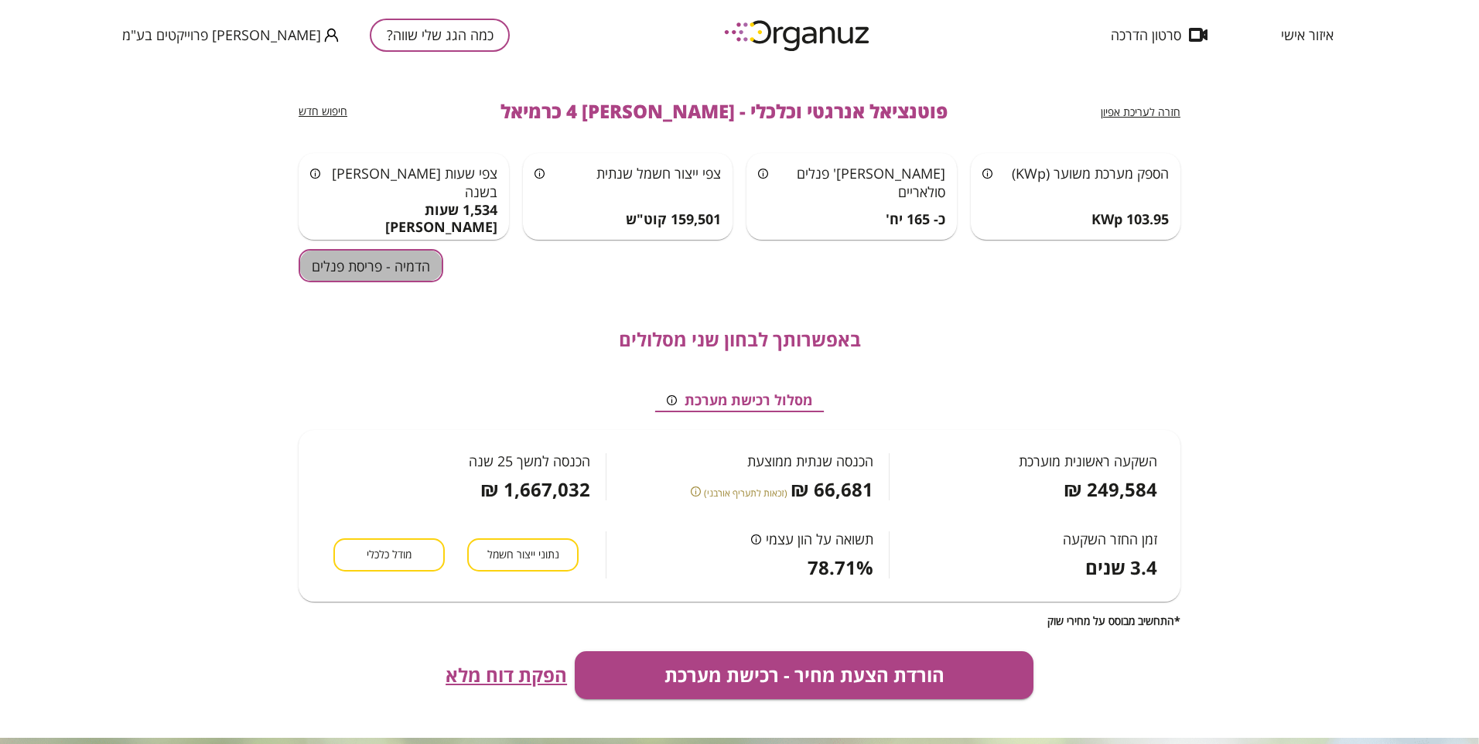
click at [360, 265] on button "הדמיה - פריסת פנלים" at bounding box center [371, 265] width 145 height 33
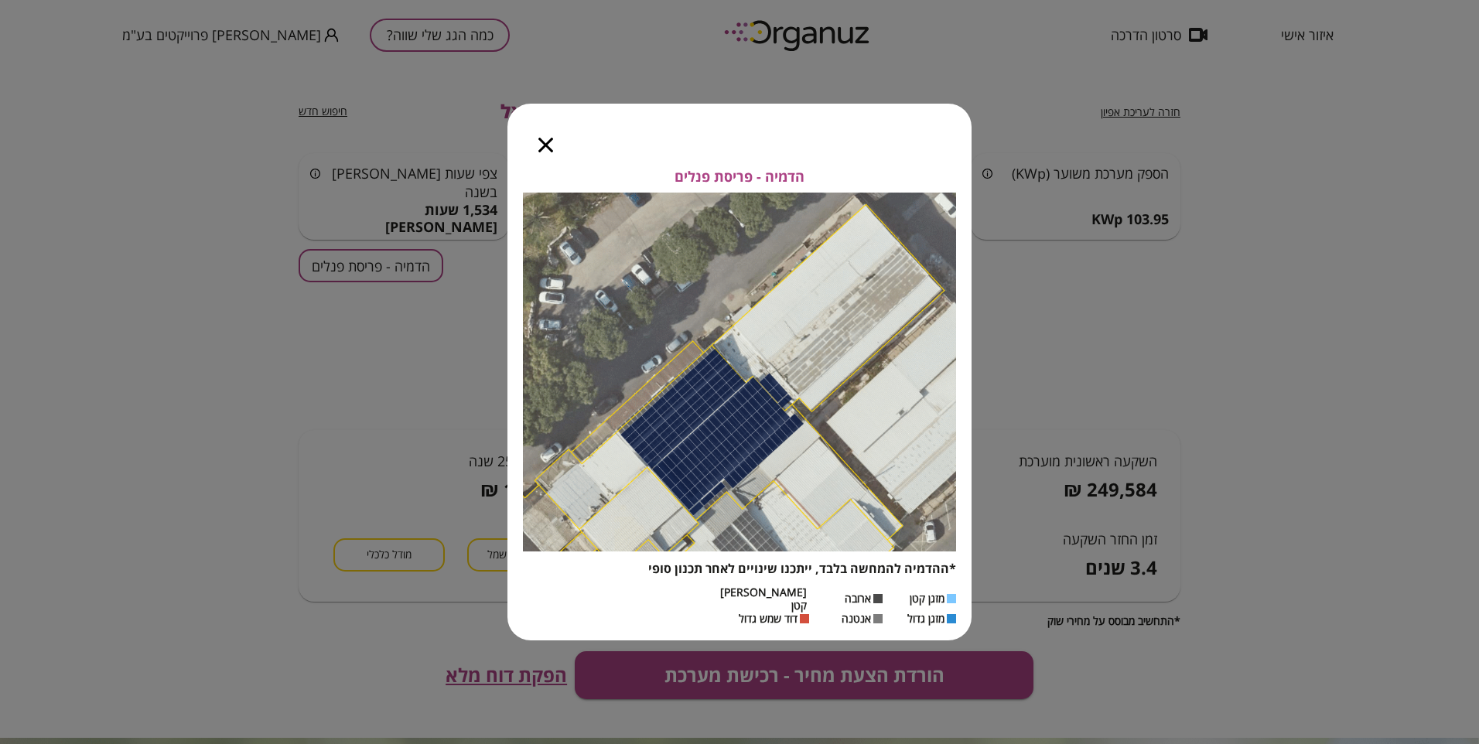
click at [539, 148] on icon "button" at bounding box center [545, 145] width 15 height 15
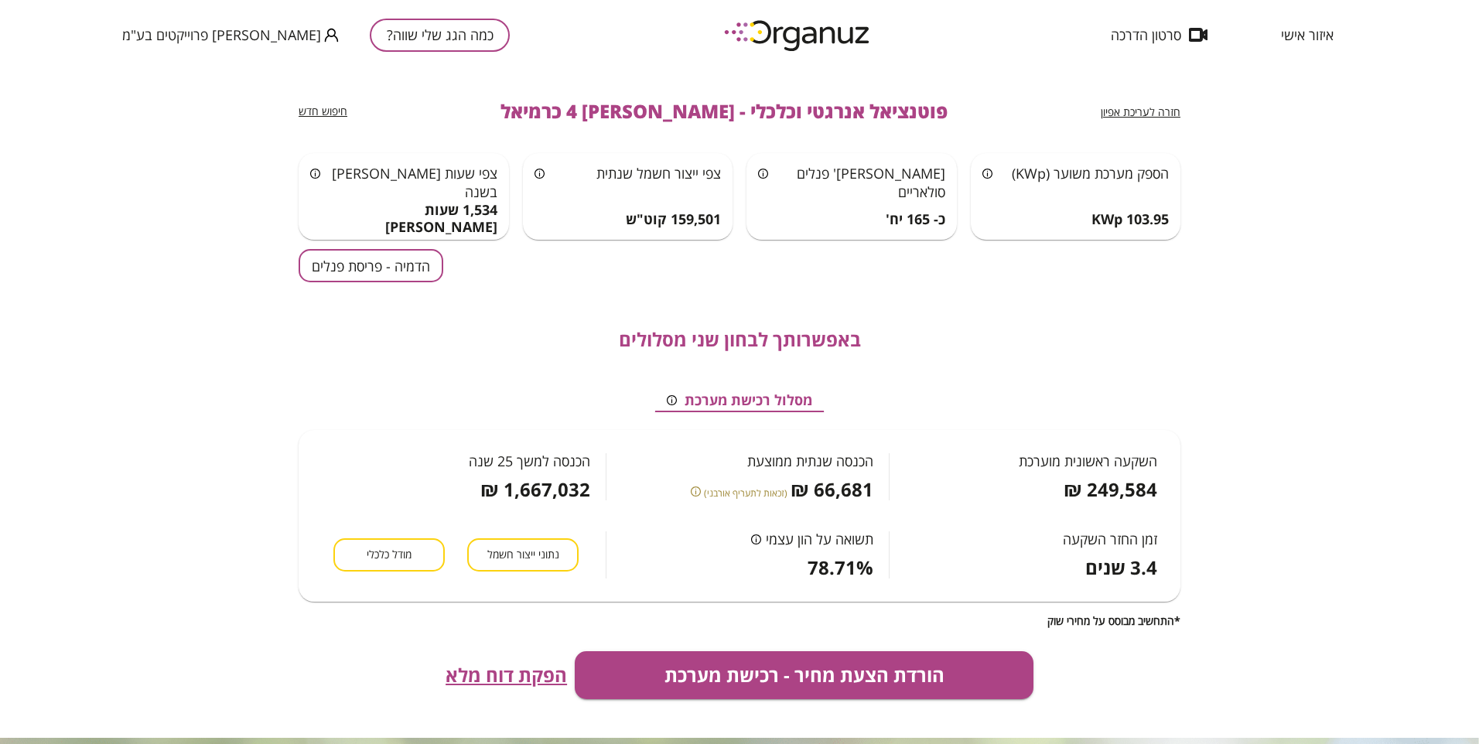
click at [1127, 113] on span "חזרה לעריכת אפיון" at bounding box center [1141, 111] width 80 height 15
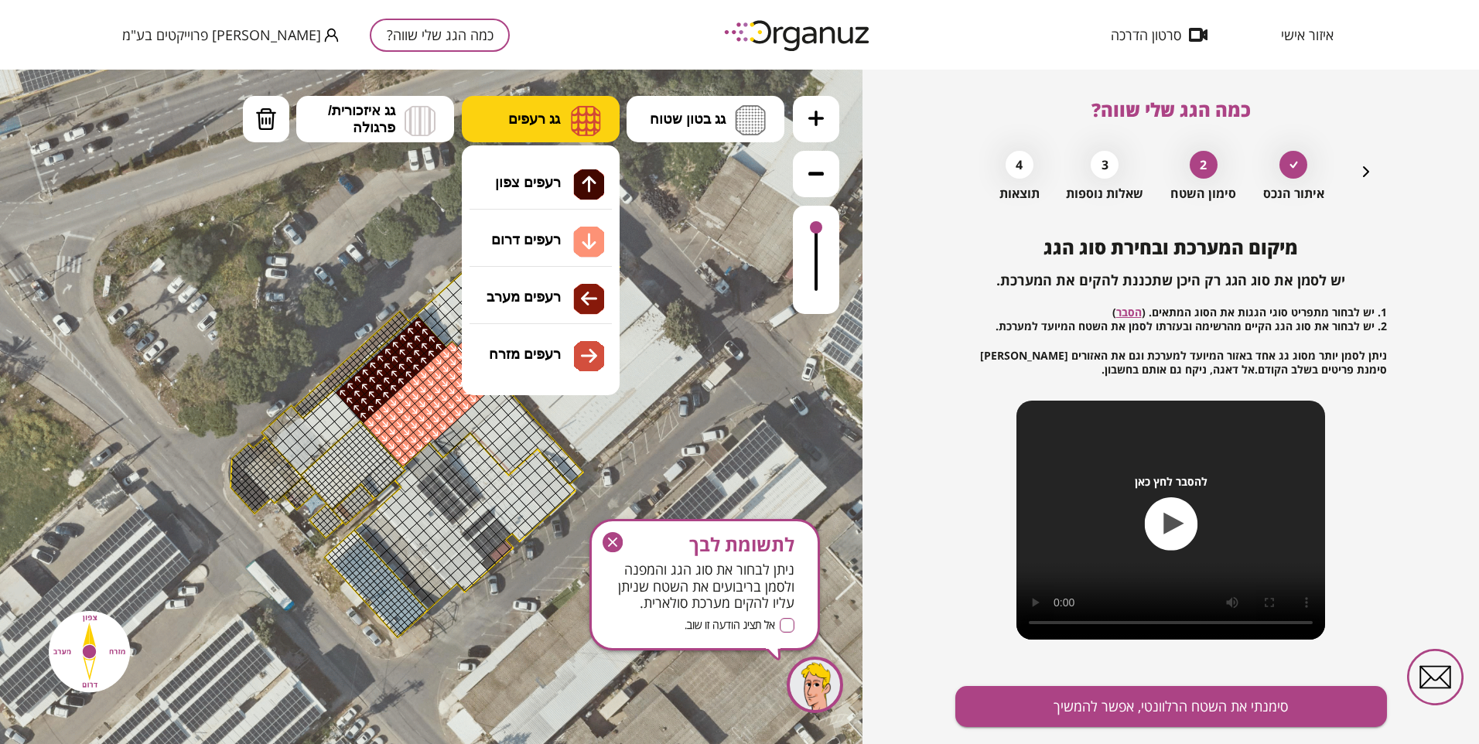
click at [520, 114] on span "גג רעפים" at bounding box center [534, 119] width 52 height 17
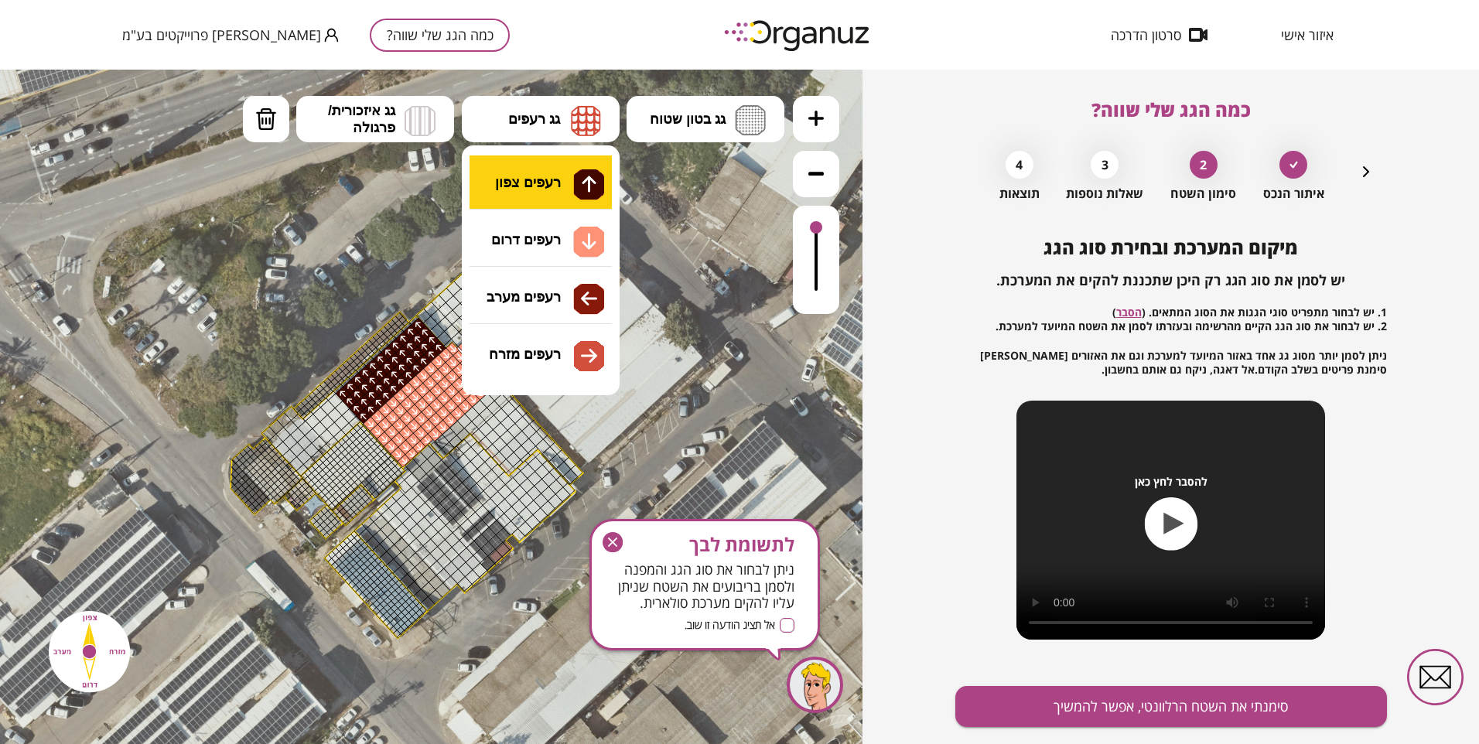
click at [548, 186] on div ".st0 { fill: #FFFFFF; } 10" at bounding box center [431, 407] width 862 height 674
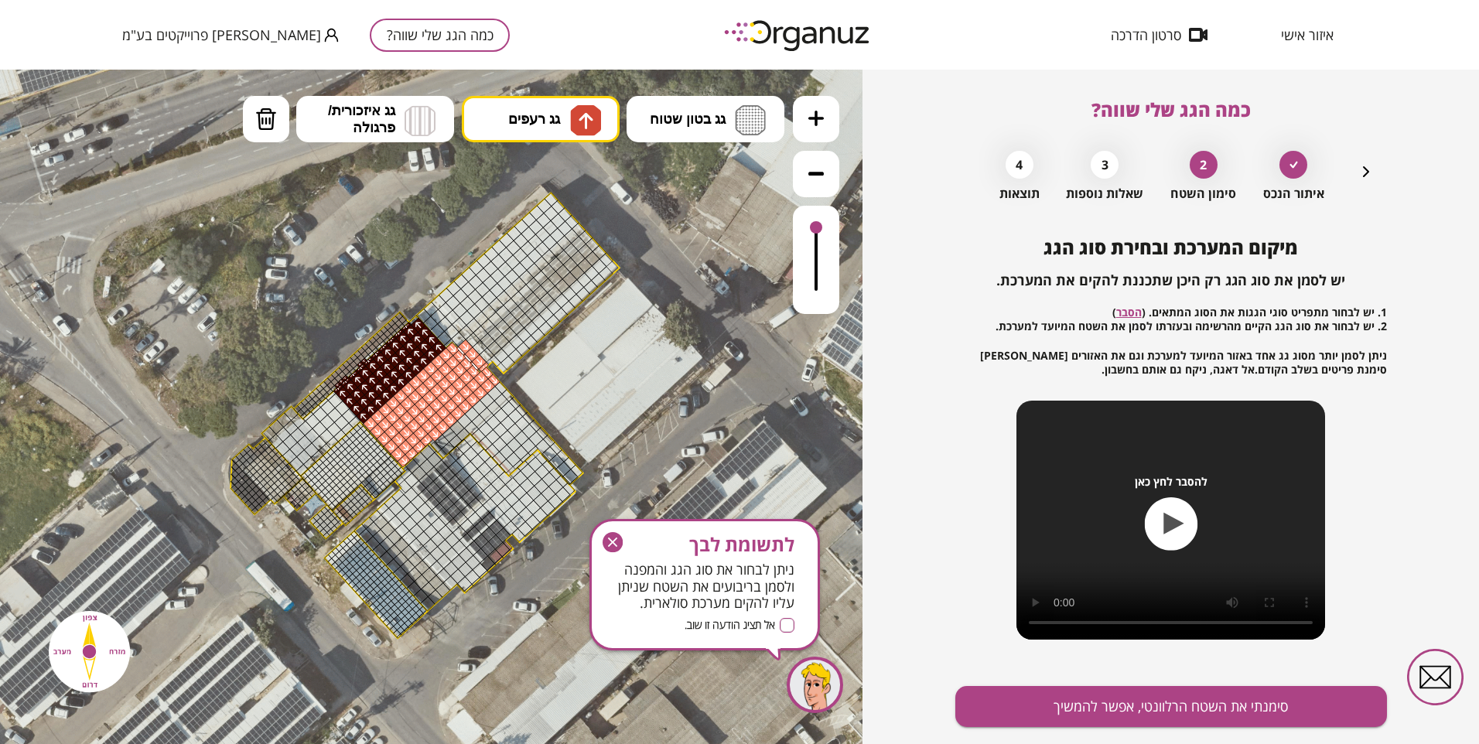
drag, startPoint x: 339, startPoint y: 388, endPoint x: 399, endPoint y: 335, distance: 80.0
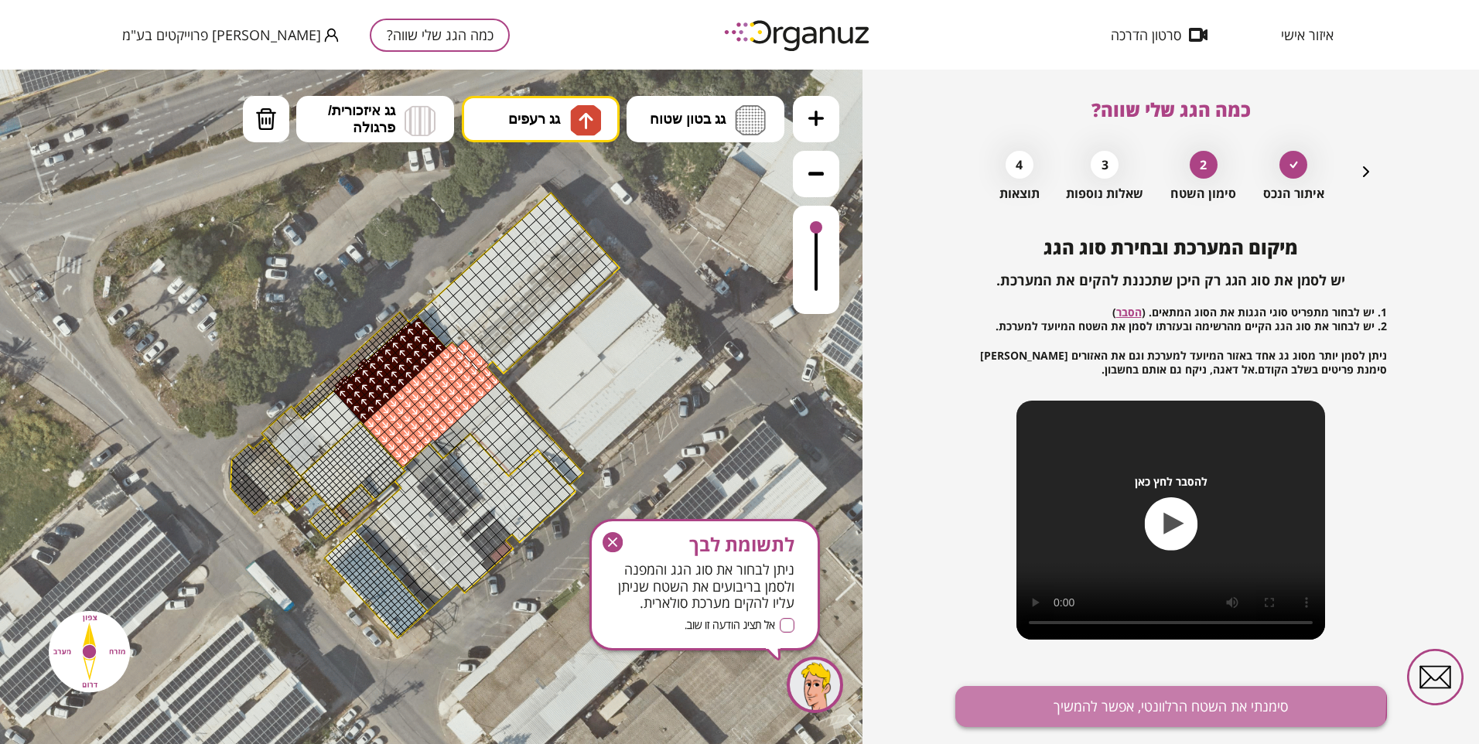
click at [1025, 698] on button "סימנתי את השטח הרלוונטי, אפשר להמשיך" at bounding box center [1171, 706] width 432 height 41
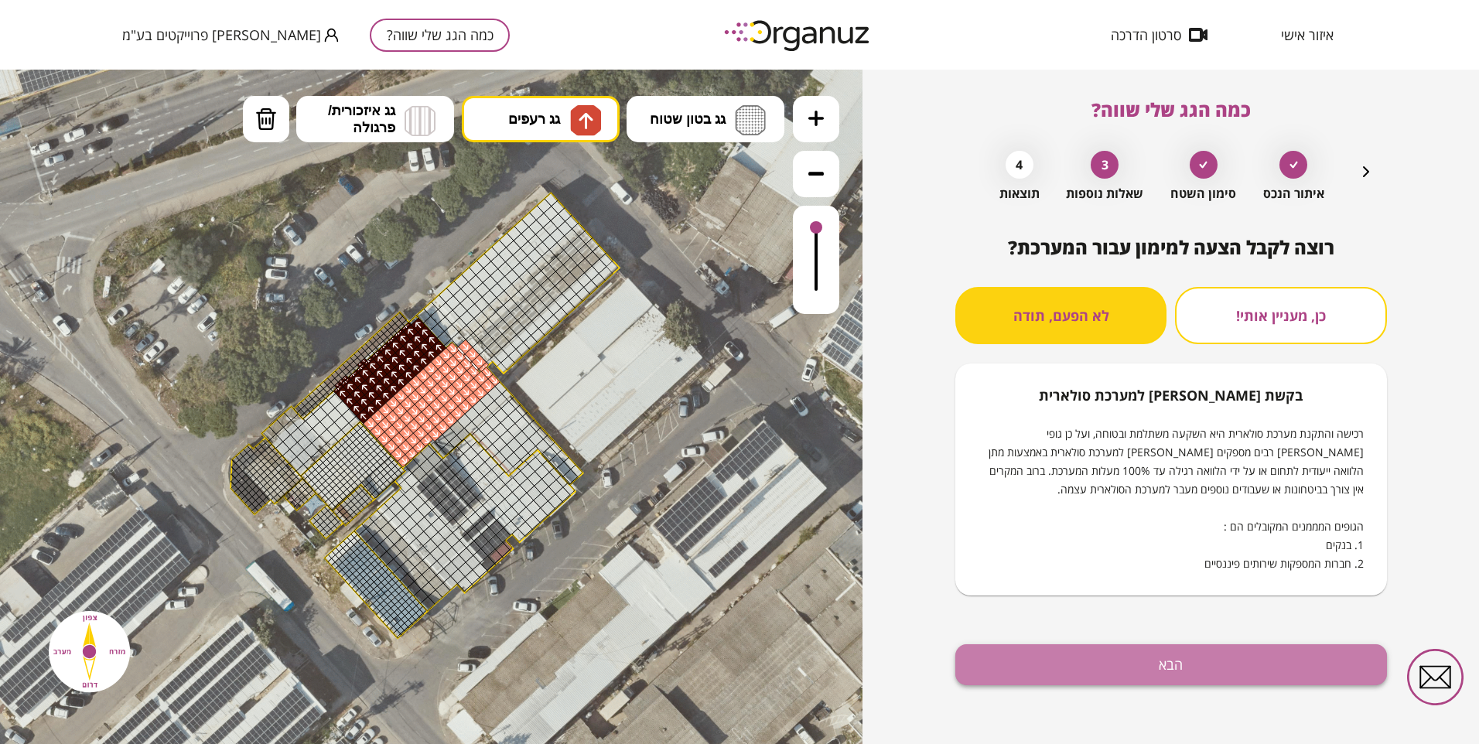
click at [1039, 674] on button "הבא" at bounding box center [1171, 664] width 432 height 41
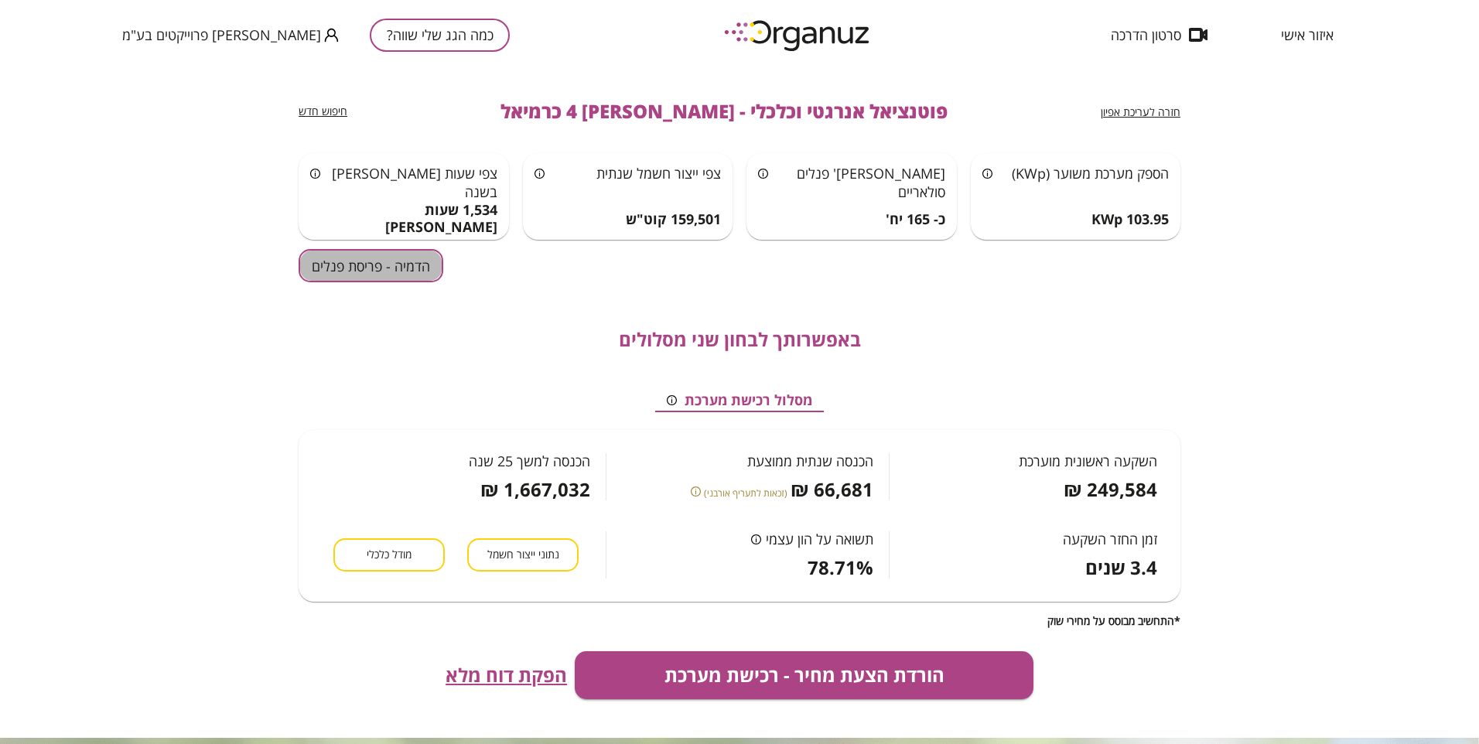
click at [369, 271] on button "הדמיה - פריסת פנלים" at bounding box center [371, 265] width 145 height 33
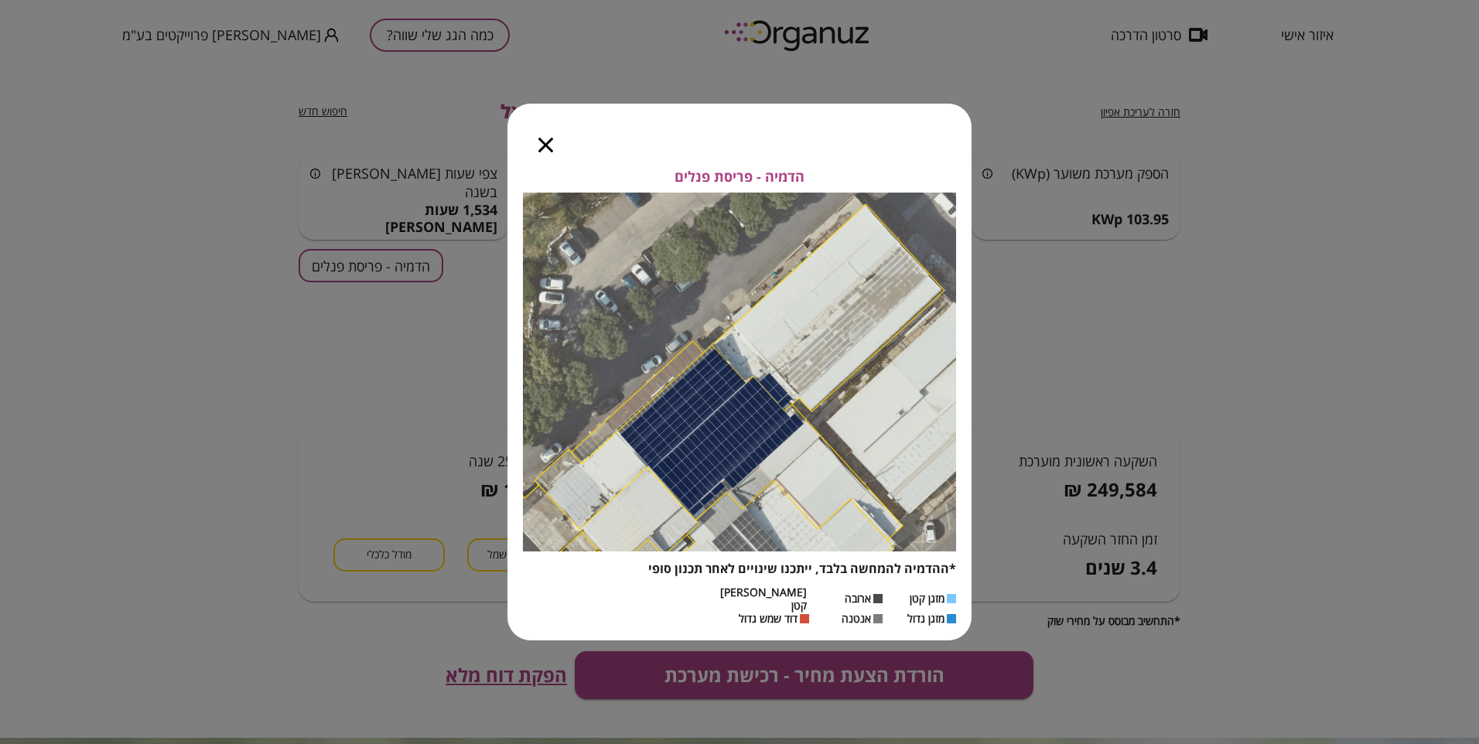
click at [1139, 114] on div "הדמיה - פריסת פנלים *ההדמיה להמחשה בלבד, ייתכנו שינויים לאחר תכנון סופי מזגן קט…" at bounding box center [739, 372] width 1479 height 744
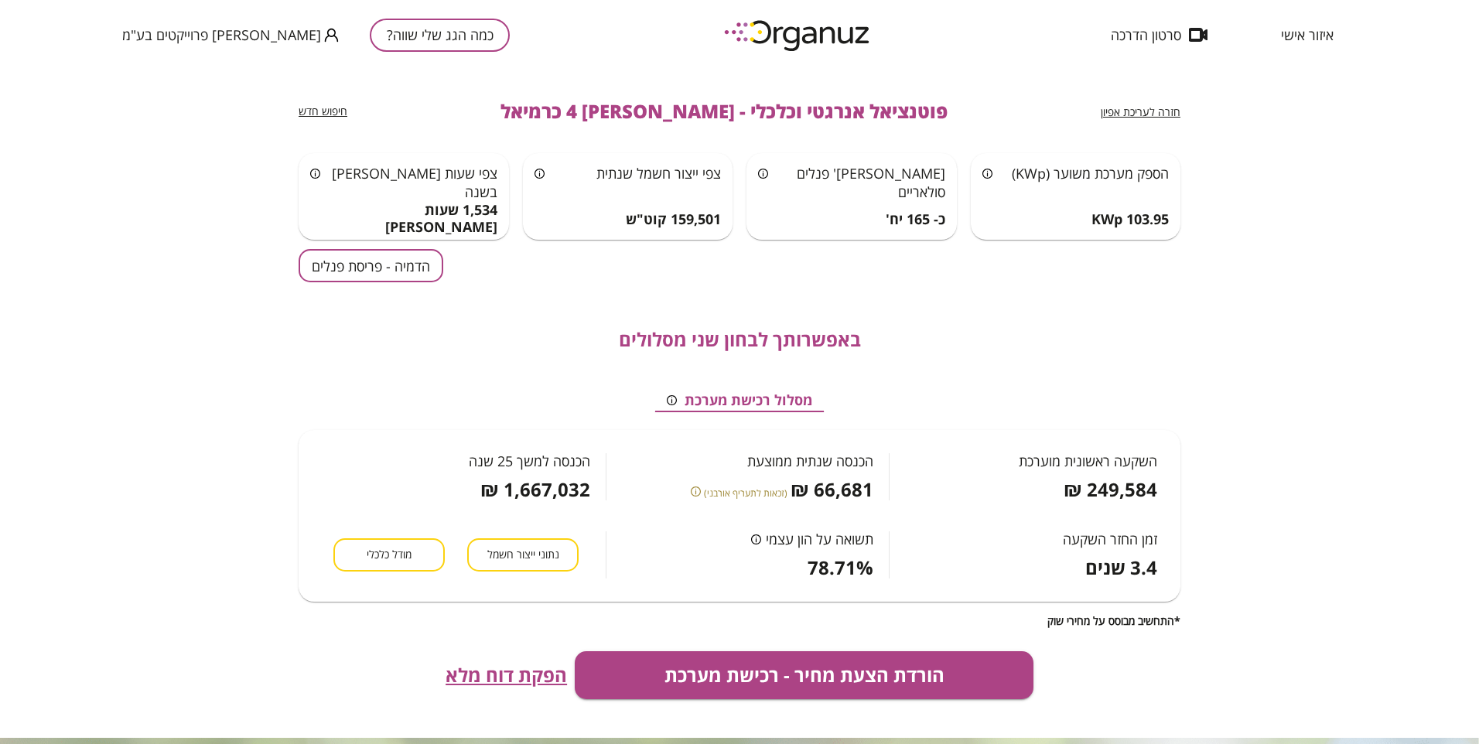
click at [1132, 113] on span "חזרה לעריכת אפיון" at bounding box center [1141, 111] width 80 height 15
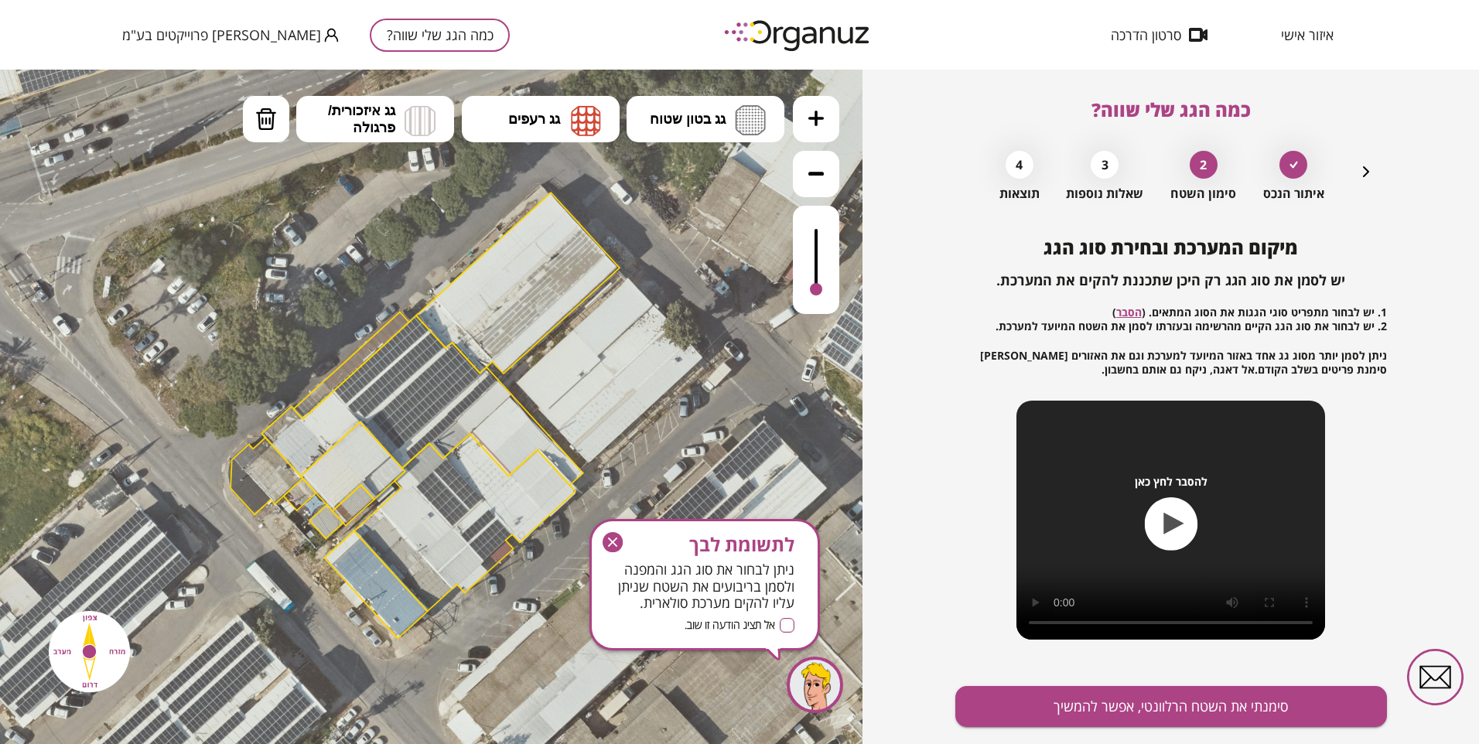
drag, startPoint x: 815, startPoint y: 227, endPoint x: 767, endPoint y: 370, distance: 151.2
click at [769, 369] on div ".st0 { fill: #FFFFFF; } 10" at bounding box center [431, 407] width 862 height 674
click at [826, 119] on button at bounding box center [816, 119] width 46 height 46
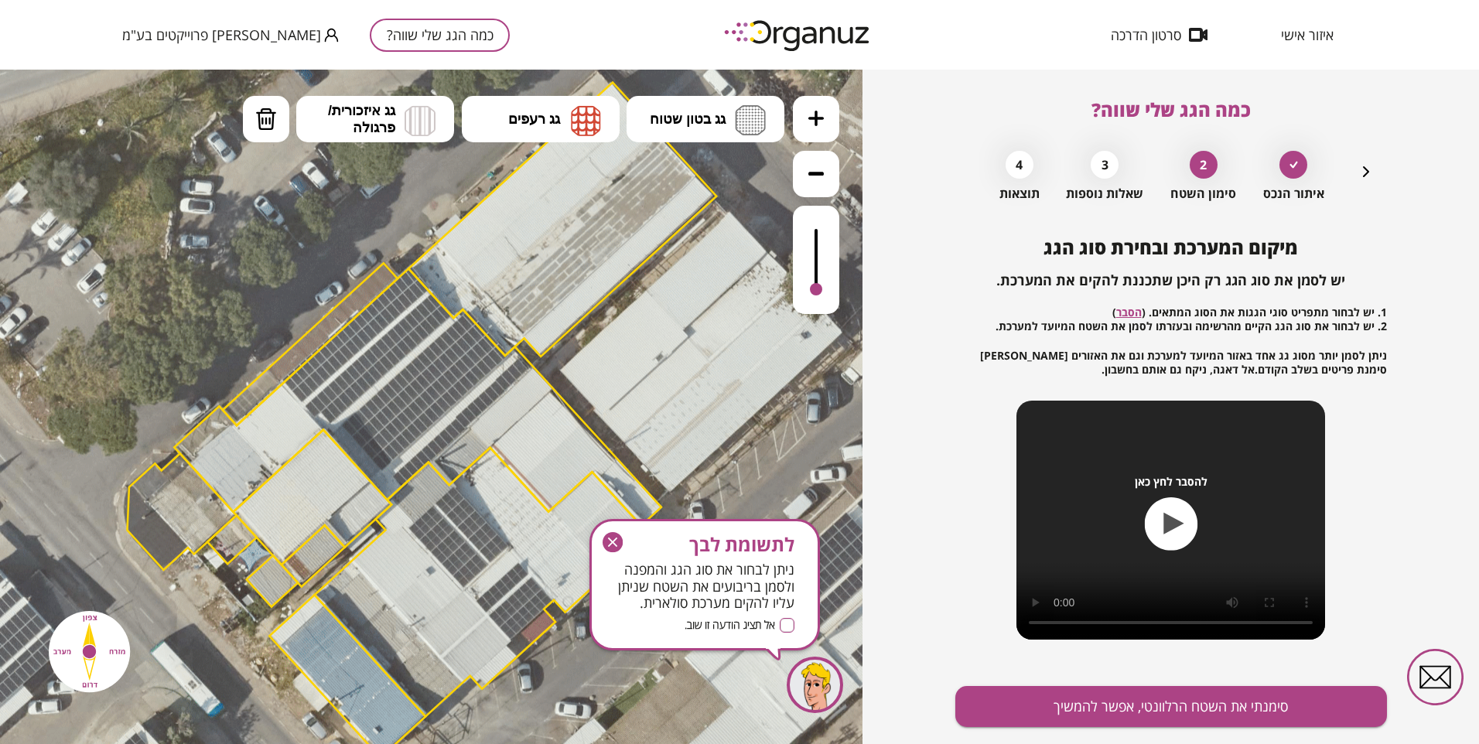
click at [831, 115] on button at bounding box center [816, 119] width 46 height 46
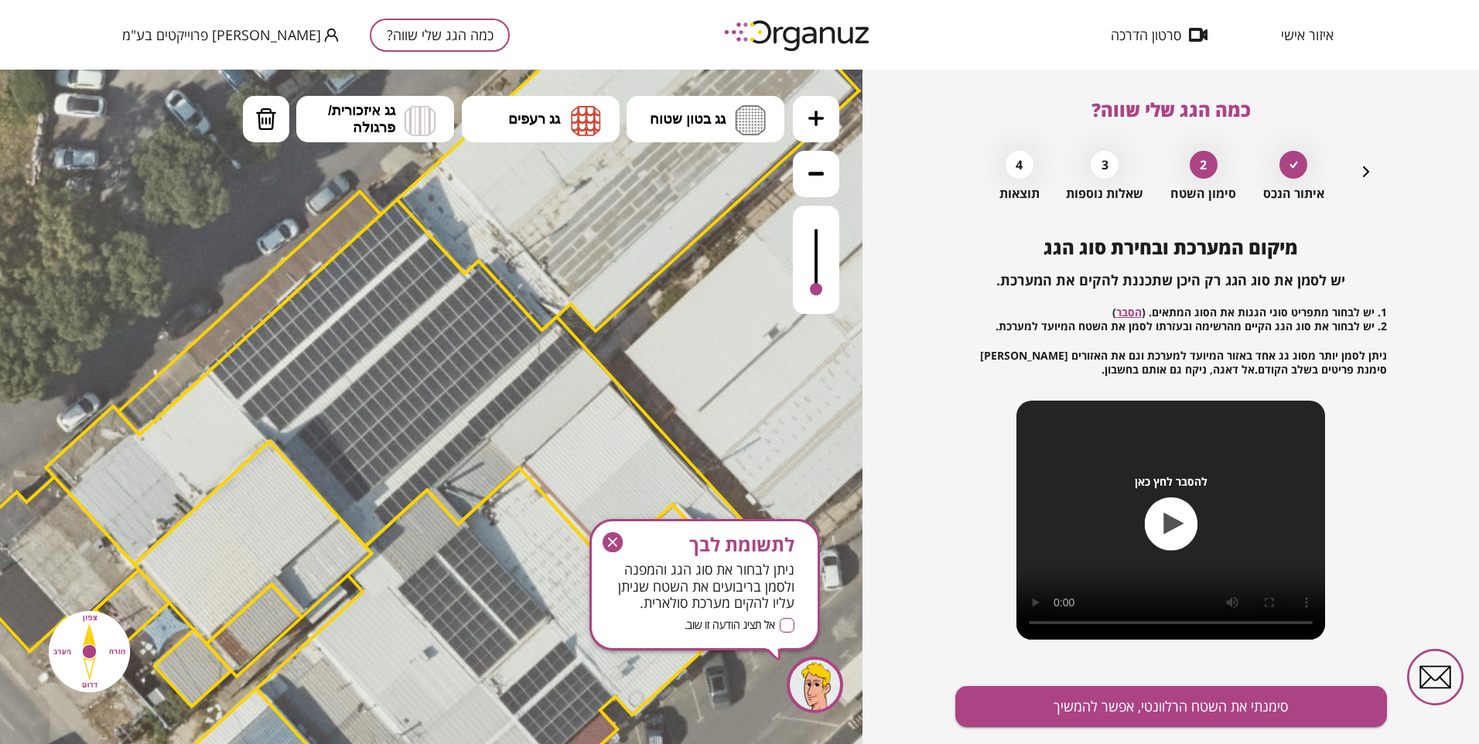
click at [1363, 168] on icon "button" at bounding box center [1366, 171] width 6 height 11
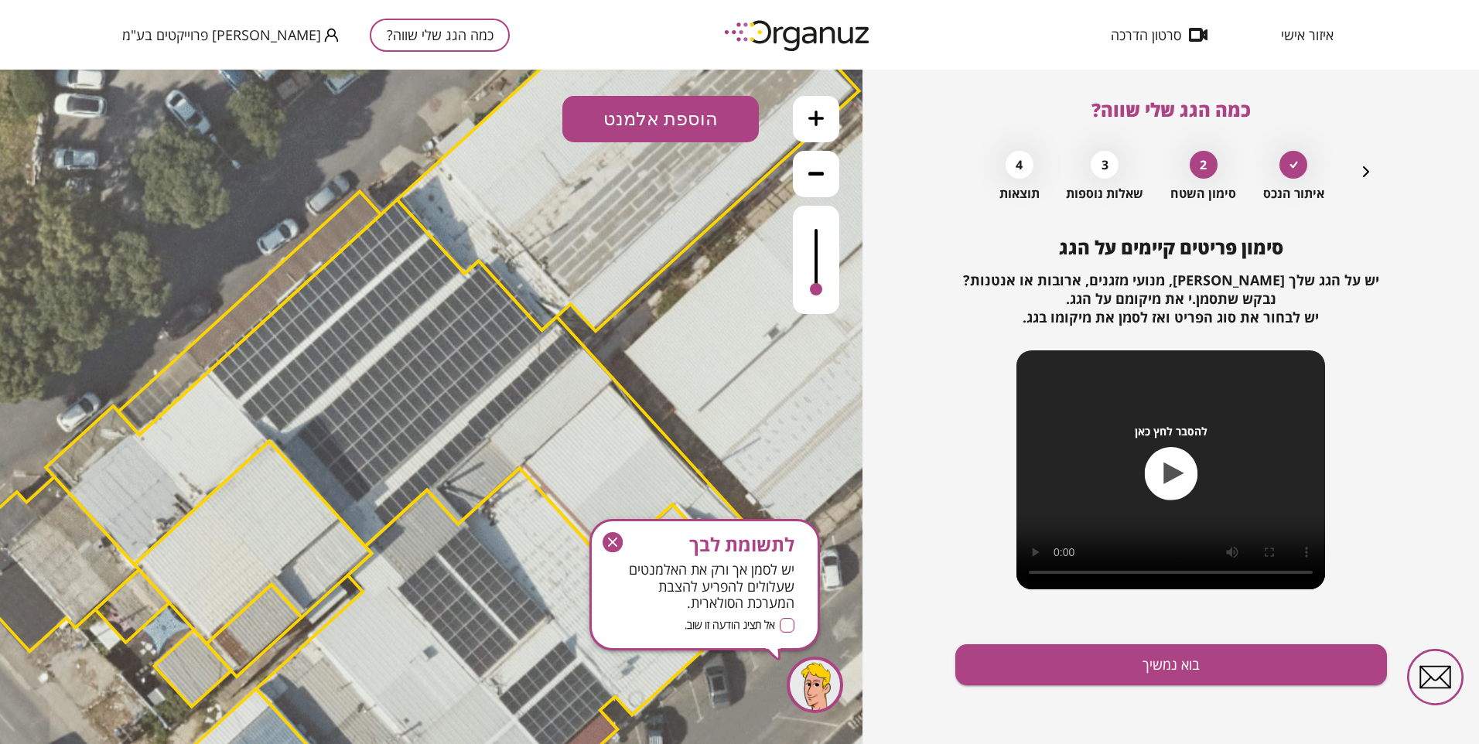
click at [1363, 169] on icon "button" at bounding box center [1366, 171] width 19 height 19
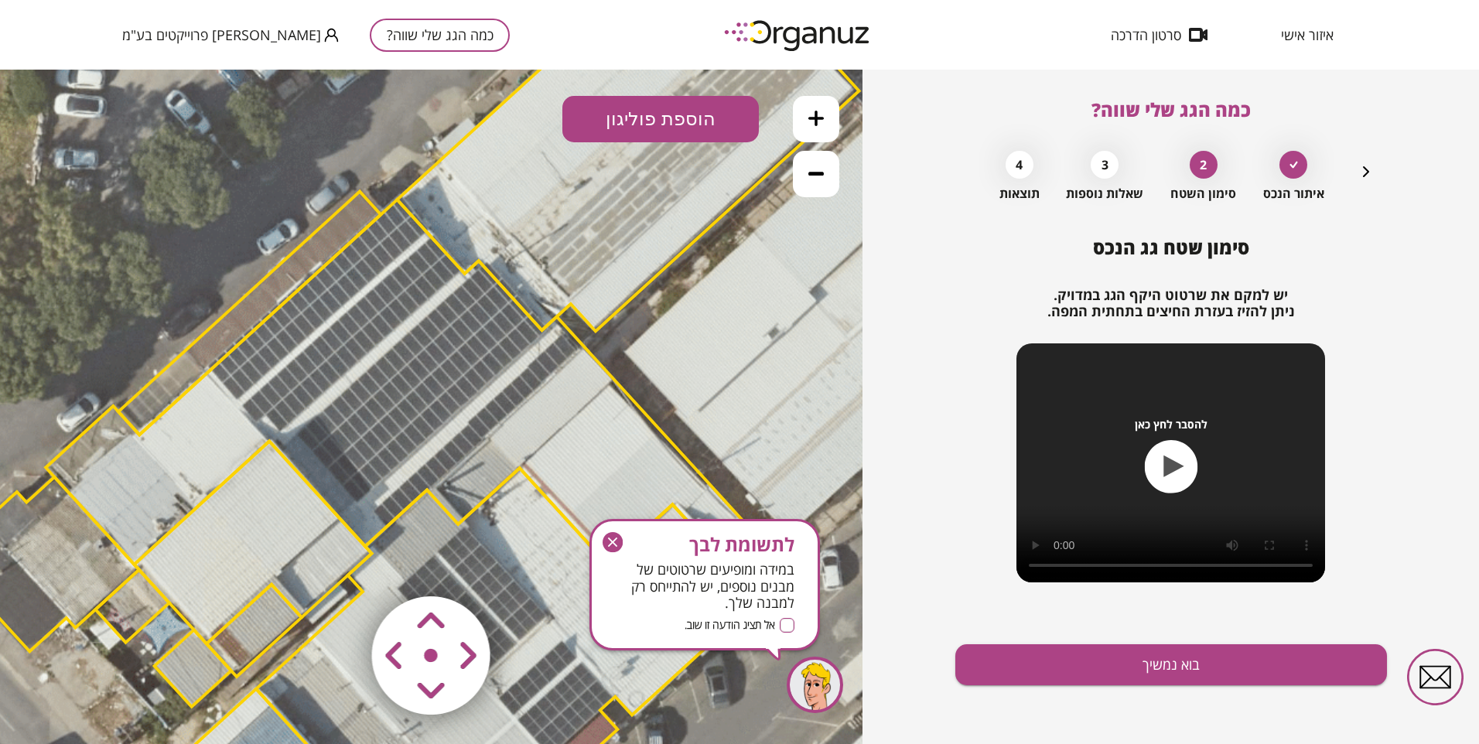
click at [1295, 166] on icon at bounding box center [1293, 165] width 8 height 7
click at [1363, 170] on icon "button" at bounding box center [1366, 171] width 19 height 19
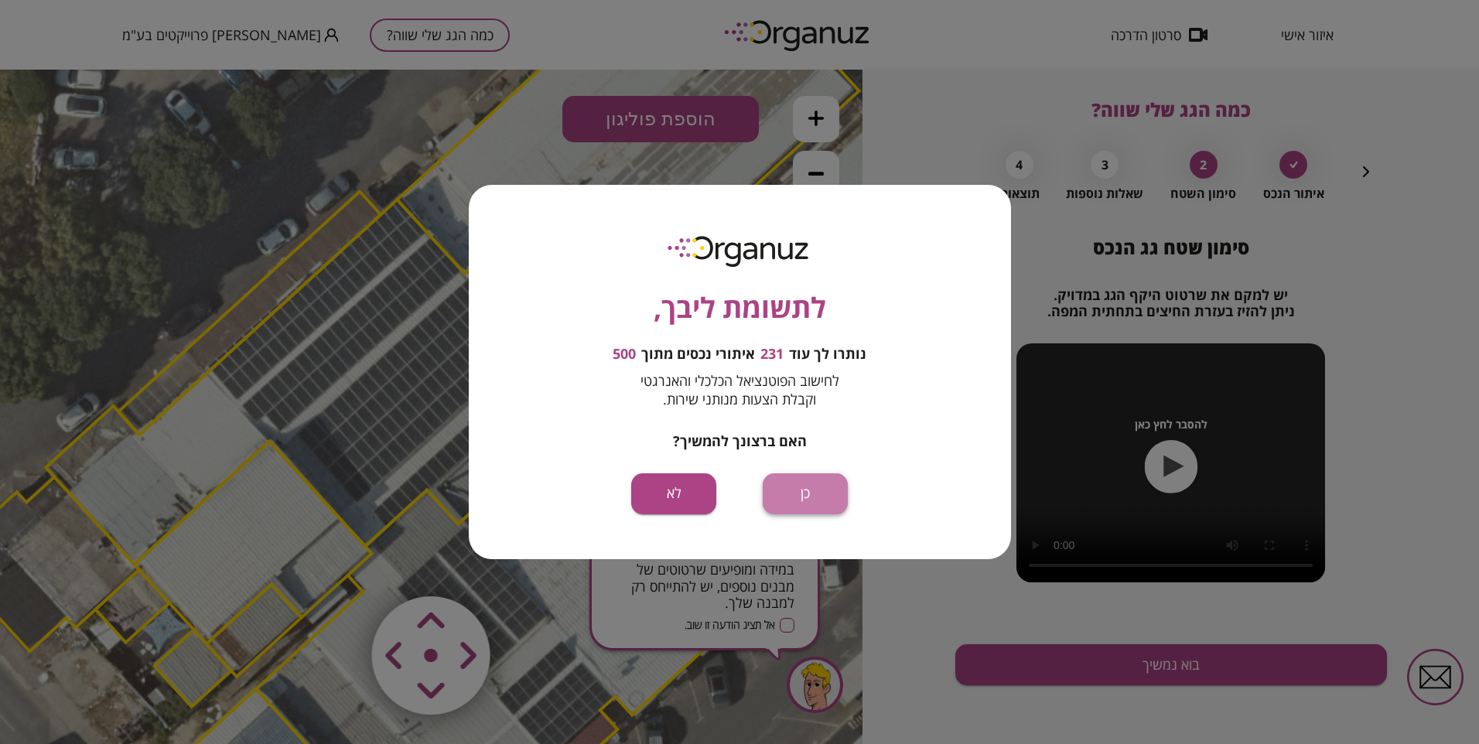
click at [802, 489] on button "כן" at bounding box center [805, 493] width 85 height 41
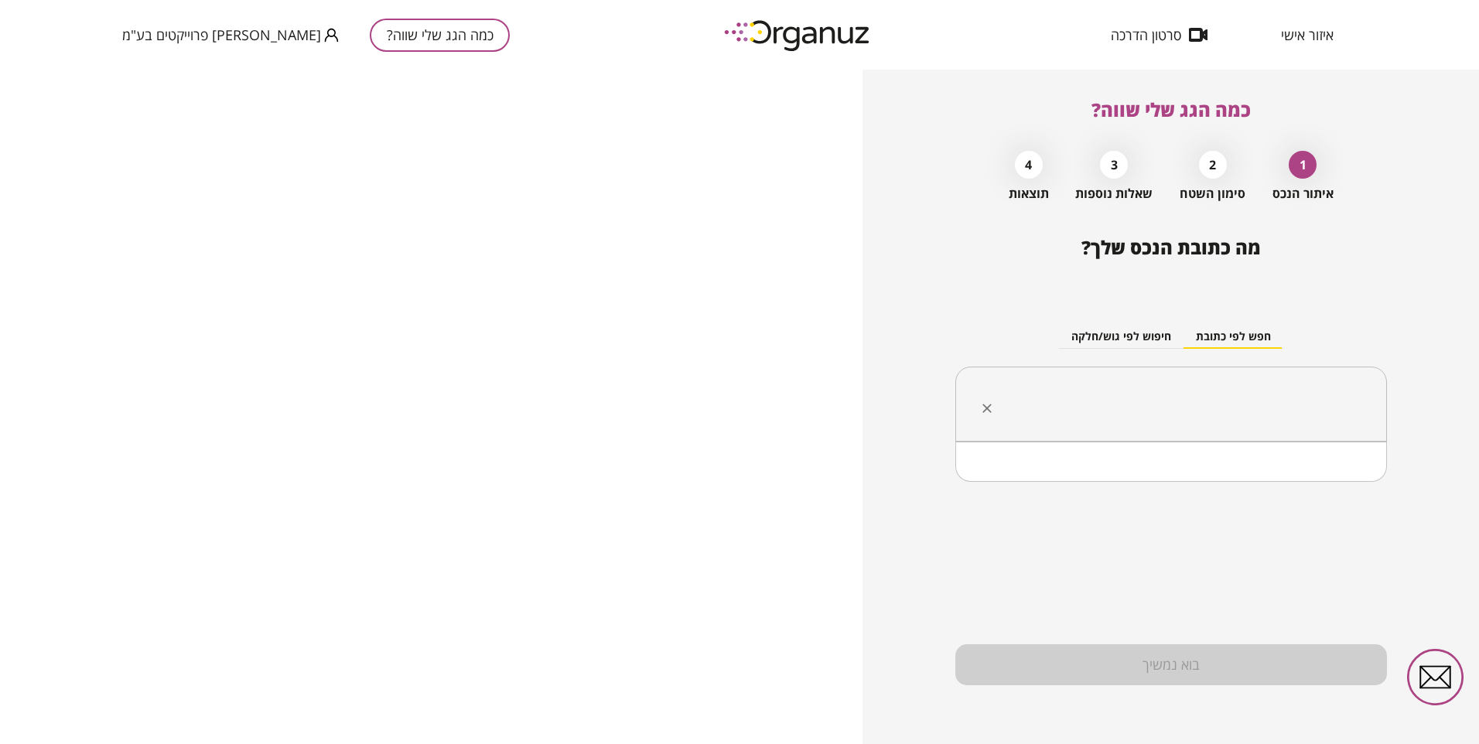
click at [1183, 389] on input "text" at bounding box center [1176, 404] width 383 height 39
click at [1285, 472] on li "[PERSON_NAME] 4 כרמיאל" at bounding box center [1170, 482] width 391 height 28
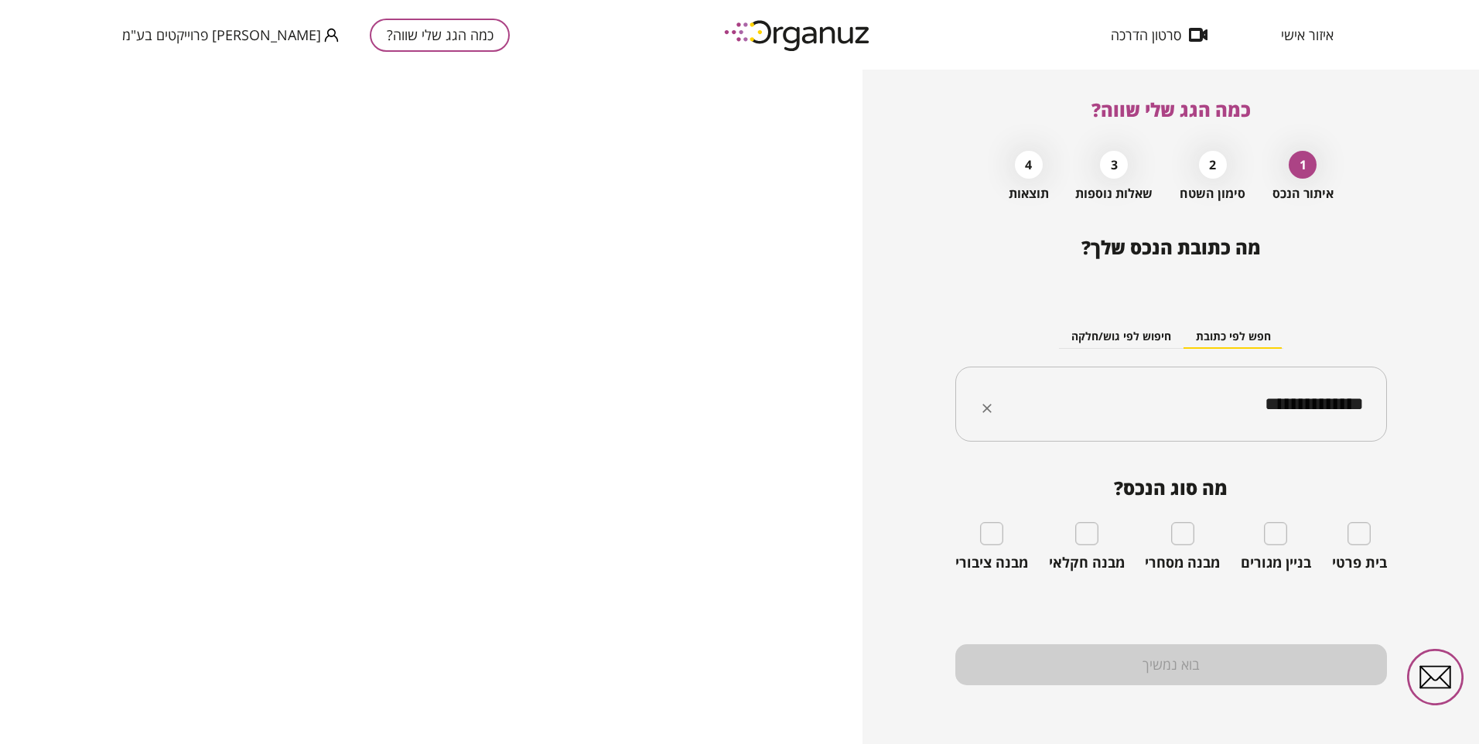
type input "**********"
